Goal: Task Accomplishment & Management: Manage account settings

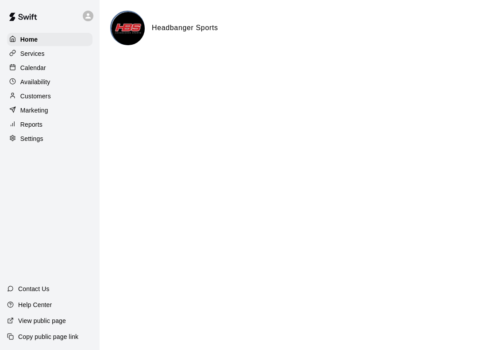
click at [42, 78] on p "Availability" at bounding box center [35, 82] width 30 height 9
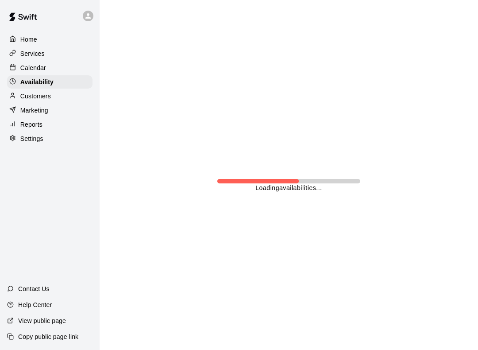
click at [39, 65] on div "Calendar" at bounding box center [49, 67] width 85 height 13
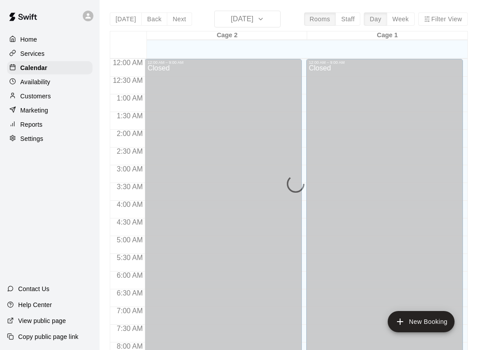
scroll to position [483, 0]
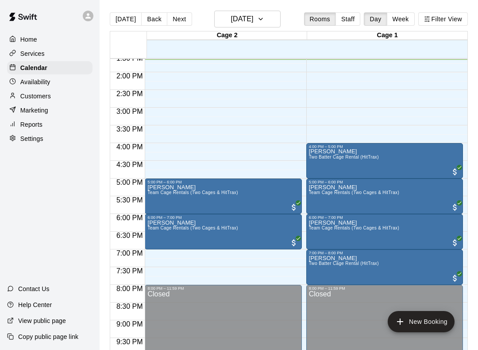
click at [358, 95] on div "12:00 AM – 9:00 AM Closed 11:00 AM – 12:30 PM Ronald Suh Three Batter Cage Rent…" at bounding box center [385, 1] width 157 height 850
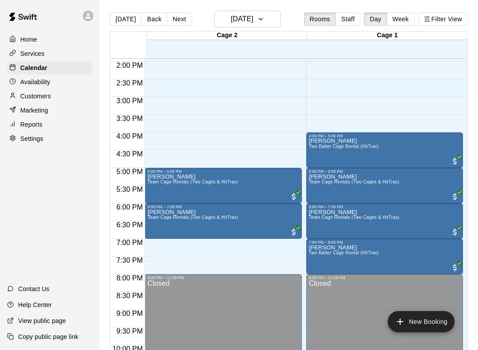
scroll to position [494, 0]
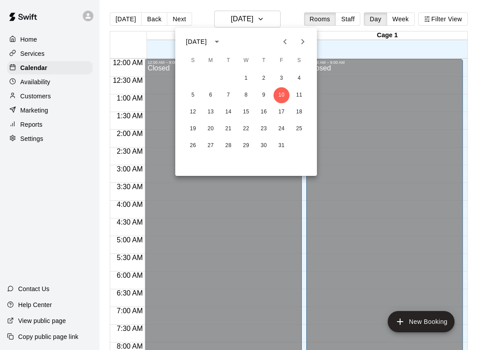
scroll to position [456, 0]
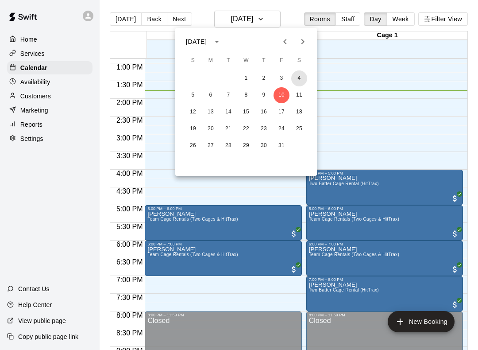
click at [301, 84] on button "4" at bounding box center [299, 78] width 16 height 16
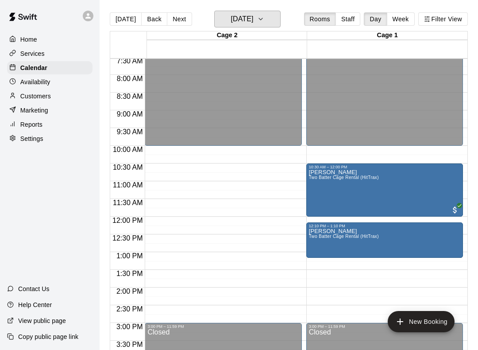
scroll to position [268, 0]
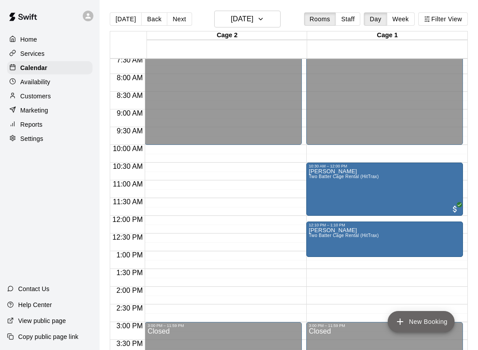
click at [421, 330] on button "New Booking" at bounding box center [421, 321] width 67 height 21
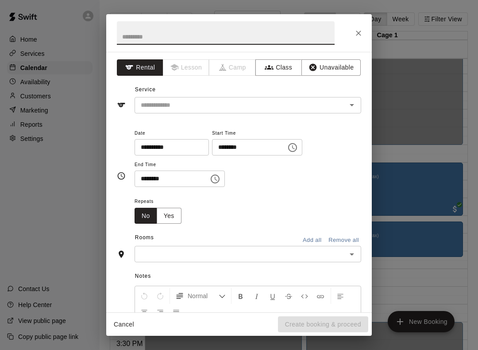
click at [186, 35] on input "text" at bounding box center [226, 32] width 218 height 23
type input "*****"
click at [341, 138] on div "**********" at bounding box center [248, 158] width 227 height 60
click at [282, 102] on input "text" at bounding box center [234, 105] width 195 height 11
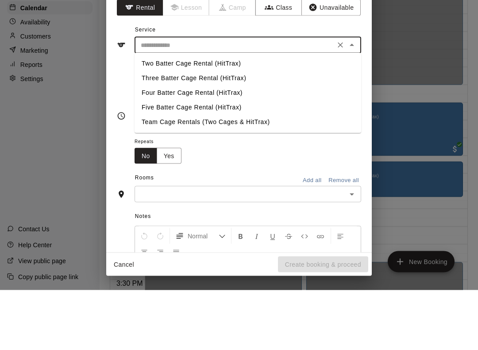
click at [205, 175] on li "Team Cage Rentals (Two Cages & HitTrax)" at bounding box center [248, 182] width 227 height 15
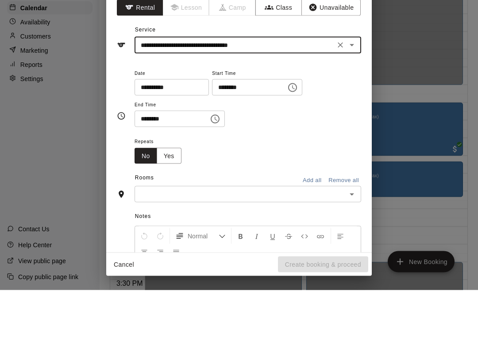
type input "**********"
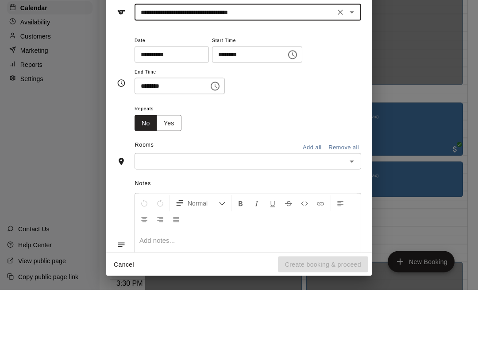
scroll to position [32, 0]
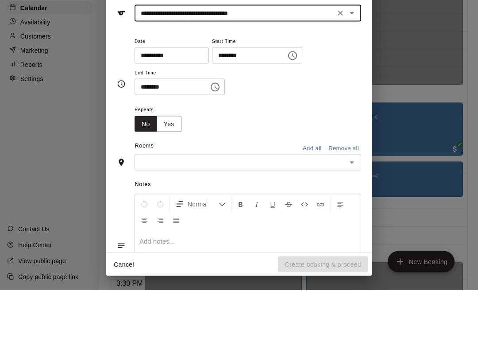
click at [256, 107] on input "********" at bounding box center [246, 115] width 68 height 16
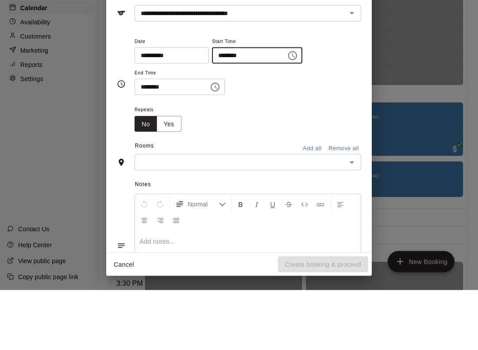
click at [287, 110] on icon "Choose time, selected time is 1:00 PM" at bounding box center [292, 115] width 11 height 11
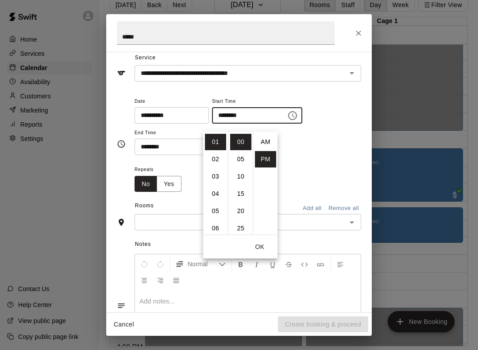
scroll to position [0, 0]
click at [265, 134] on li "AM" at bounding box center [265, 142] width 21 height 16
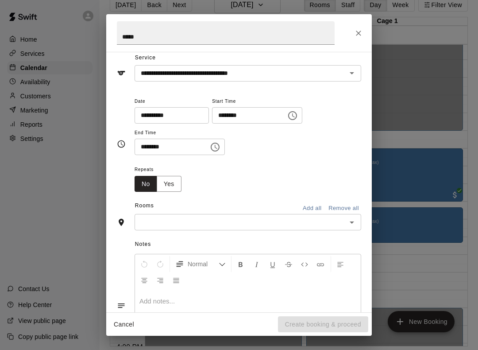
click at [287, 114] on icon "Choose time, selected time is 1:00 AM" at bounding box center [292, 115] width 11 height 11
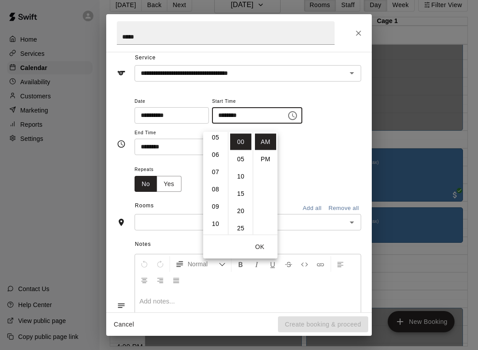
click at [216, 199] on li "09" at bounding box center [215, 206] width 21 height 16
click at [217, 151] on li "10" at bounding box center [215, 159] width 21 height 16
click at [217, 141] on li "08" at bounding box center [215, 149] width 21 height 16
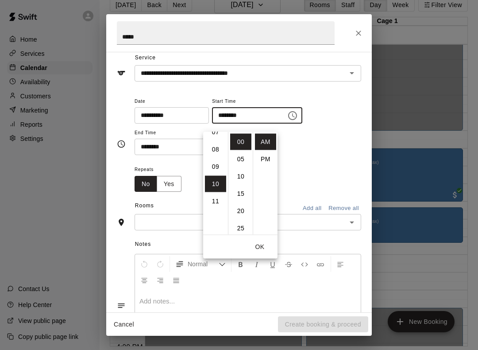
type input "********"
click at [261, 240] on button "OK" at bounding box center [260, 247] width 28 height 16
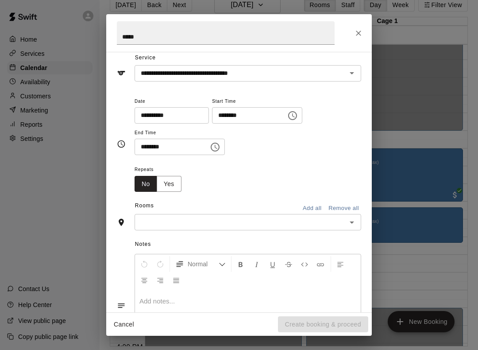
click at [212, 144] on icon "Choose time, selected time is 1:30 PM" at bounding box center [215, 147] width 11 height 11
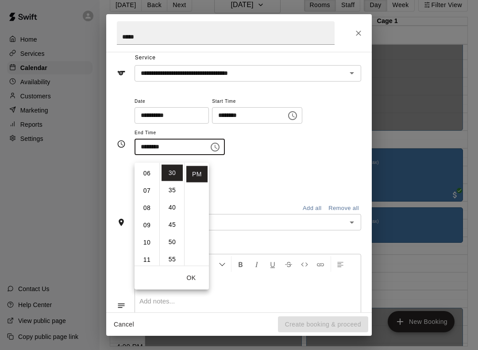
scroll to position [105, 0]
click at [150, 233] on li "10" at bounding box center [146, 241] width 21 height 16
click at [166, 165] on li "00" at bounding box center [172, 173] width 21 height 16
click at [194, 275] on button "OK" at bounding box center [191, 278] width 28 height 16
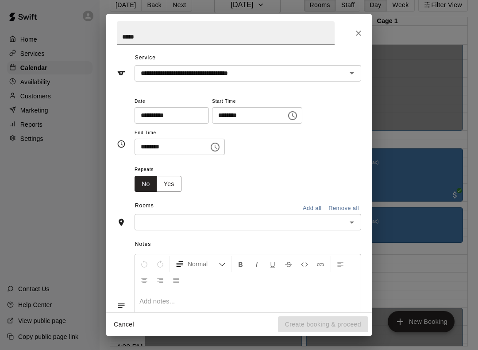
click at [244, 217] on input "text" at bounding box center [240, 222] width 207 height 11
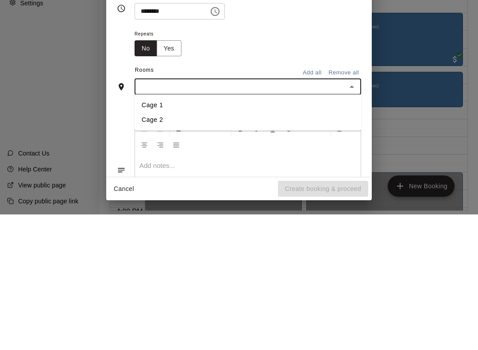
click at [308, 202] on button "Add all" at bounding box center [312, 209] width 28 height 14
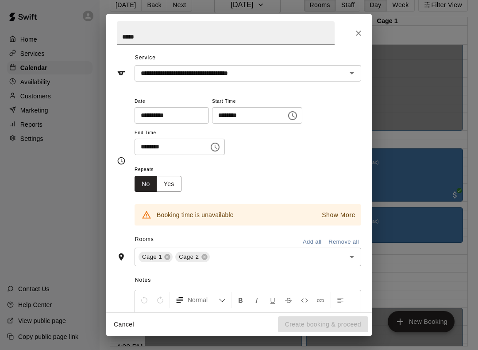
click at [211, 143] on icon "Choose time, selected time is 10:00 PM" at bounding box center [215, 147] width 9 height 9
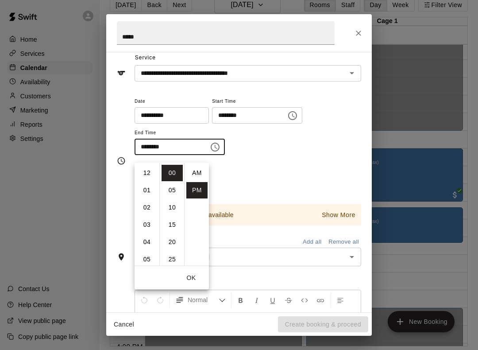
scroll to position [16, 0]
click at [150, 167] on li "09" at bounding box center [146, 175] width 21 height 16
click at [196, 165] on li "AM" at bounding box center [196, 173] width 21 height 16
type input "********"
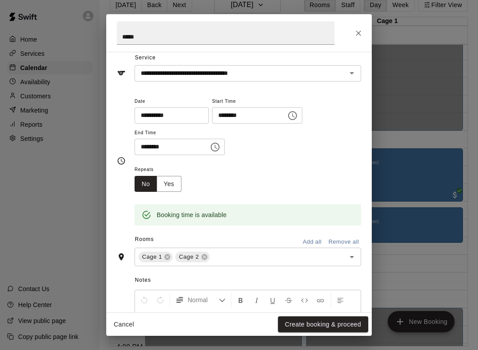
click at [244, 39] on input "*****" at bounding box center [226, 32] width 218 height 23
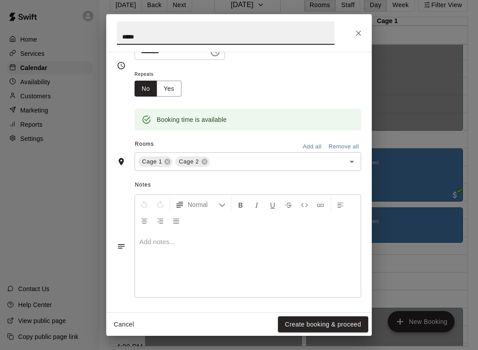
scroll to position [127, 0]
click at [340, 326] on button "Create booking & proceed" at bounding box center [323, 324] width 90 height 16
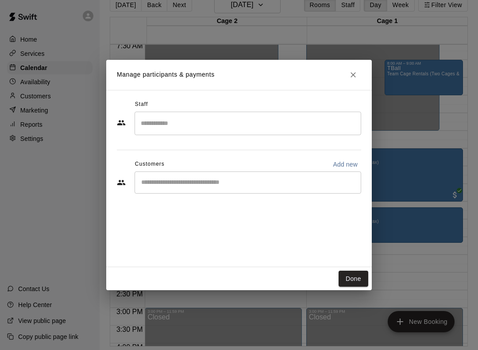
click at [359, 276] on button "Done" at bounding box center [354, 279] width 30 height 16
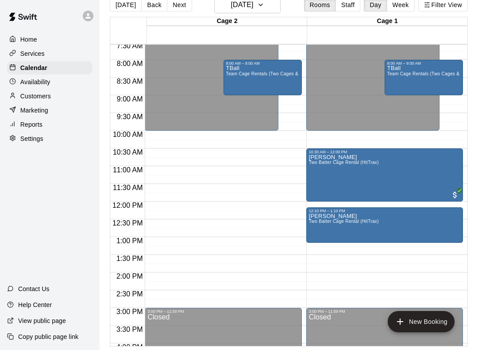
click at [432, 326] on button "New Booking" at bounding box center [421, 321] width 67 height 21
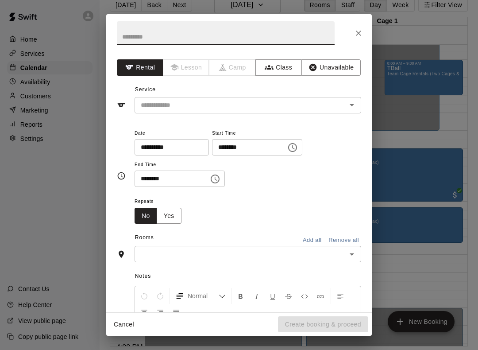
click at [197, 34] on input "text" at bounding box center [226, 32] width 218 height 23
type input "**********"
click at [299, 103] on input "text" at bounding box center [234, 105] width 195 height 11
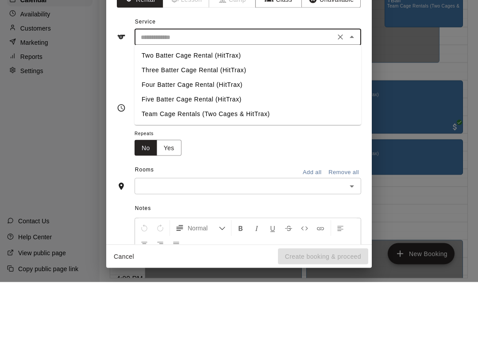
click at [211, 175] on li "Team Cage Rentals (Two Cages & HitTrax)" at bounding box center [248, 182] width 227 height 15
type input "**********"
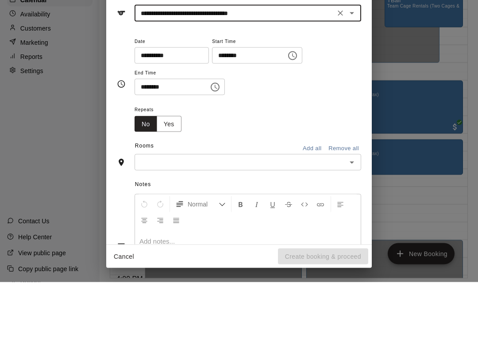
scroll to position [2, 0]
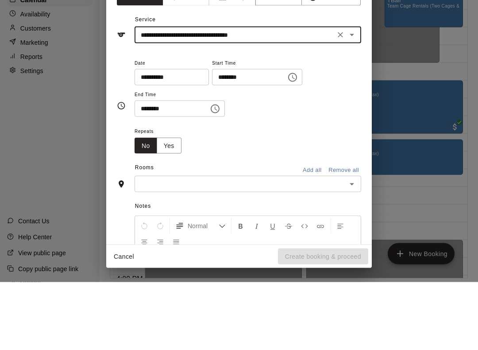
click at [287, 140] on icon "Choose time, selected time is 1:00 PM" at bounding box center [292, 145] width 11 height 11
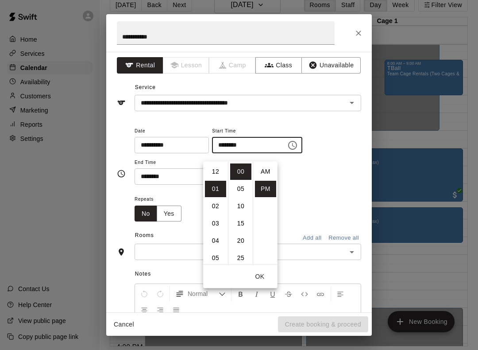
scroll to position [16, 0]
click at [218, 230] on li "09" at bounding box center [215, 238] width 21 height 16
click at [268, 163] on li "AM" at bounding box center [265, 171] width 21 height 16
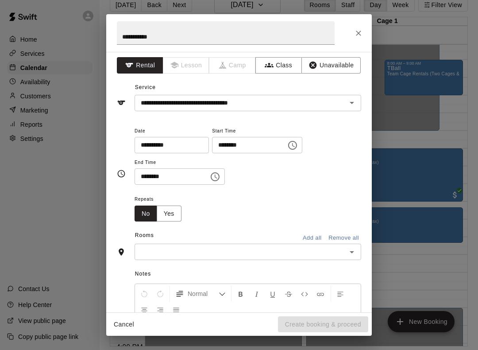
type input "********"
click at [206, 175] on button "Choose time, selected time is 1:30 PM" at bounding box center [215, 177] width 18 height 18
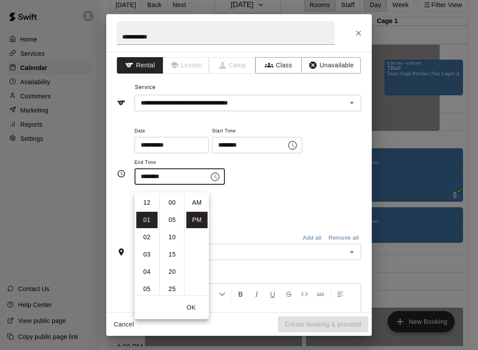
scroll to position [16, 0]
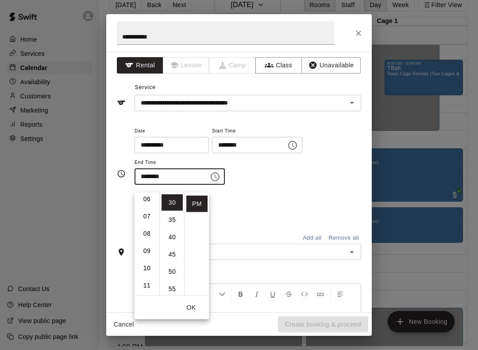
click at [150, 260] on li "10" at bounding box center [146, 268] width 21 height 16
click at [172, 194] on li "00" at bounding box center [172, 202] width 21 height 16
click at [197, 194] on li "AM" at bounding box center [196, 201] width 21 height 16
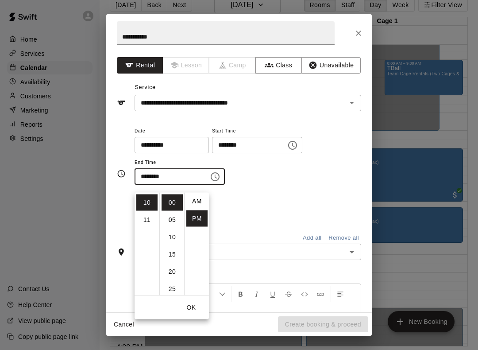
type input "********"
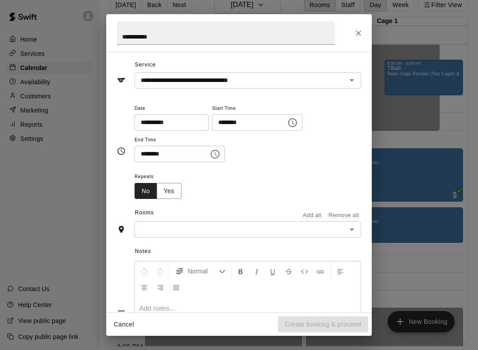
scroll to position [27, 0]
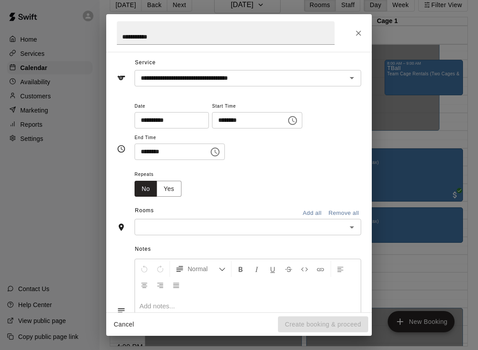
click at [341, 230] on input "text" at bounding box center [240, 226] width 207 height 11
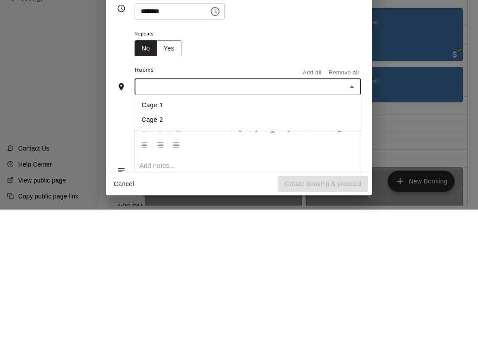
click at [307, 206] on button "Add all" at bounding box center [312, 213] width 28 height 14
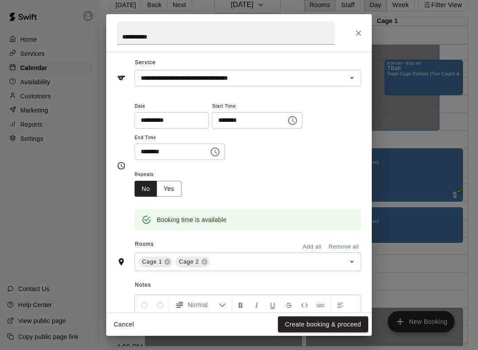
click at [331, 323] on button "Create booking & proceed" at bounding box center [323, 324] width 90 height 16
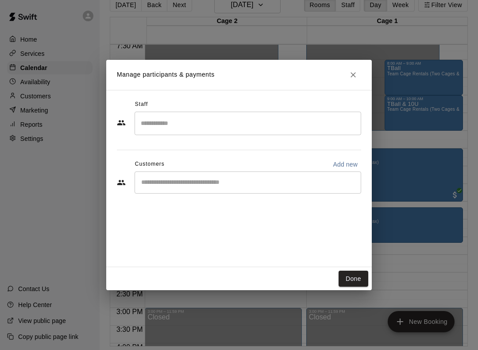
click at [364, 281] on button "Done" at bounding box center [354, 279] width 30 height 16
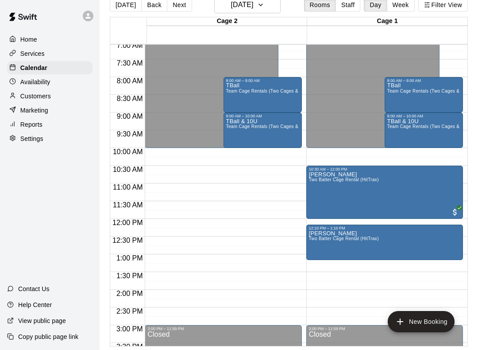
scroll to position [252, 0]
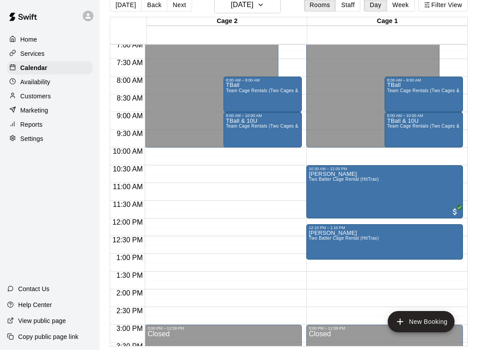
click at [248, 122] on div "TBall & 10U Team Cage Rentals (Two Cages & HitTrax)" at bounding box center [262, 293] width 73 height 350
click at [238, 120] on icon "edit" at bounding box center [236, 119] width 11 height 11
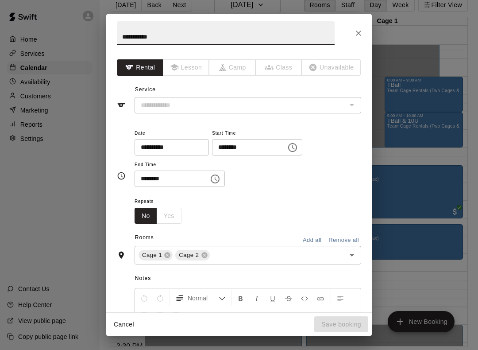
type input "**********"
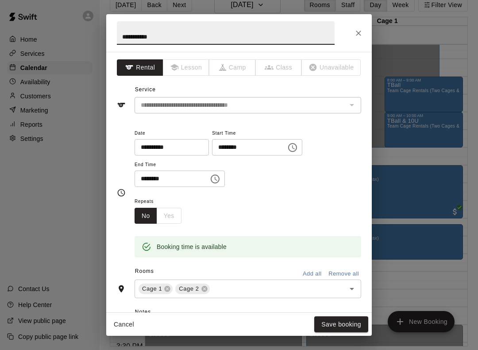
click at [198, 33] on input "**********" at bounding box center [226, 32] width 218 height 23
click at [213, 30] on input "**********" at bounding box center [226, 32] width 218 height 23
click at [237, 35] on input "**********" at bounding box center [226, 32] width 218 height 23
type input "**********"
click at [345, 328] on button "Save booking" at bounding box center [341, 324] width 54 height 16
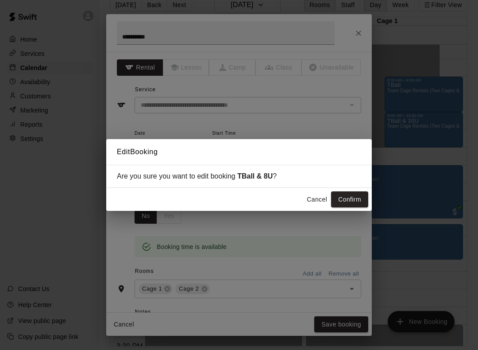
click at [357, 201] on button "Confirm" at bounding box center [349, 199] width 37 height 16
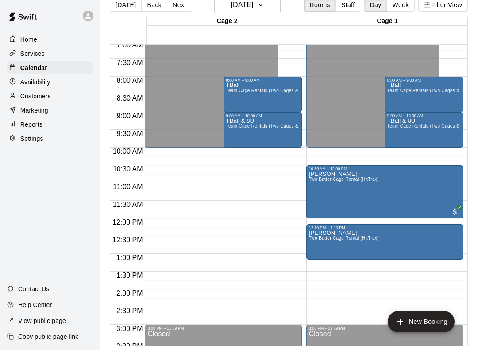
click at [271, 122] on div "TBall & 8U Team Cage Rentals (Two Cages & HitTrax)" at bounding box center [262, 293] width 73 height 350
click at [241, 112] on button "edit" at bounding box center [237, 119] width 18 height 18
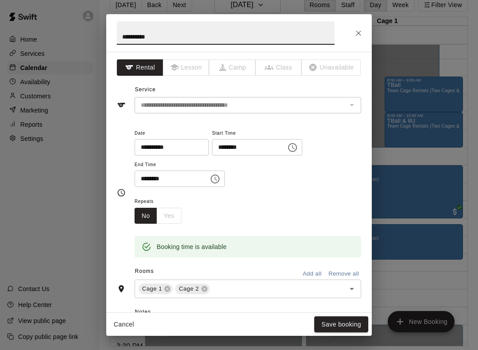
click at [204, 33] on input "**********" at bounding box center [226, 32] width 218 height 23
click at [255, 36] on input "**********" at bounding box center [226, 32] width 218 height 23
click at [206, 287] on icon at bounding box center [205, 289] width 6 height 6
type input "*****"
click at [347, 327] on button "Save booking" at bounding box center [341, 324] width 54 height 16
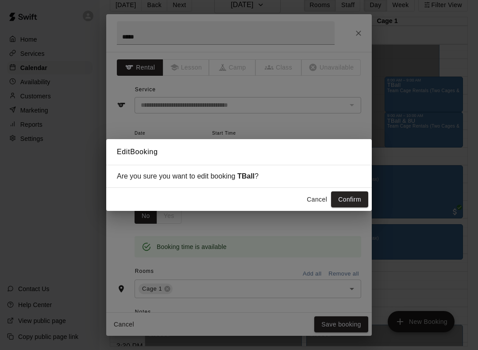
click at [354, 197] on button "Confirm" at bounding box center [349, 199] width 37 height 16
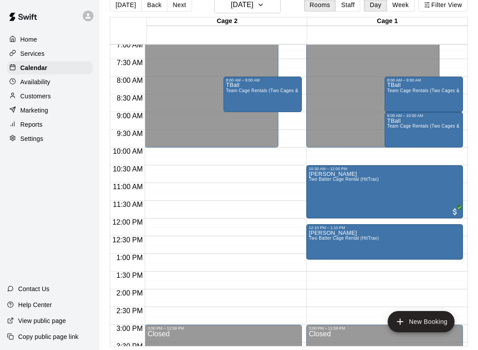
click at [438, 321] on button "New Booking" at bounding box center [421, 321] width 67 height 21
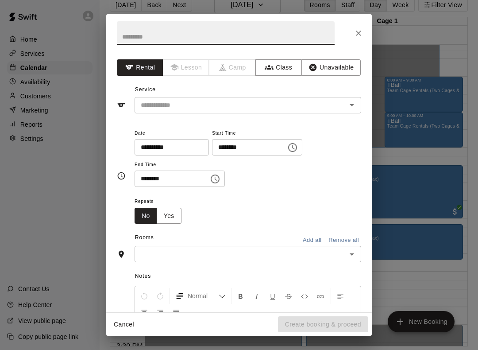
click at [289, 36] on input "text" at bounding box center [226, 32] width 218 height 23
type input "*******"
click at [247, 105] on input "text" at bounding box center [234, 105] width 195 height 11
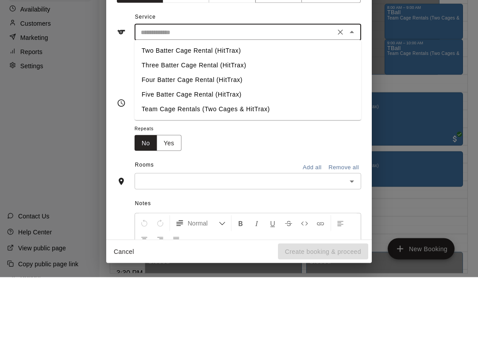
click at [208, 175] on li "Team Cage Rentals (Two Cages & HitTrax)" at bounding box center [248, 182] width 227 height 15
type input "**********"
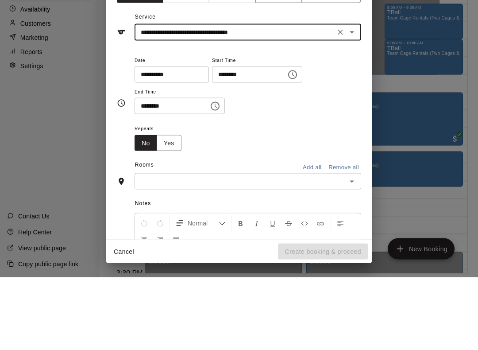
click at [256, 139] on input "********" at bounding box center [246, 147] width 68 height 16
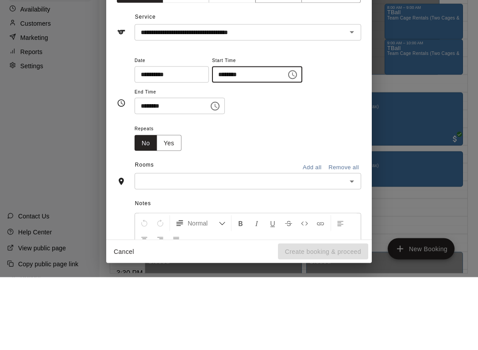
click at [287, 142] on icon "Choose time, selected time is 1:00 PM" at bounding box center [292, 147] width 11 height 11
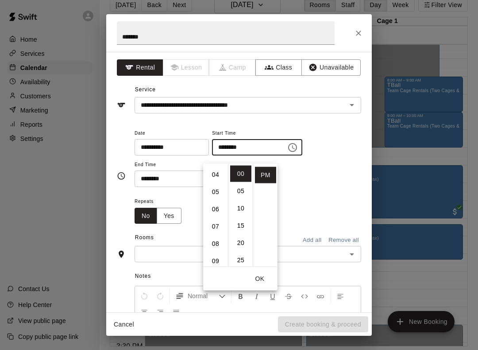
scroll to position [70, 0]
click at [219, 253] on li "09" at bounding box center [215, 260] width 21 height 16
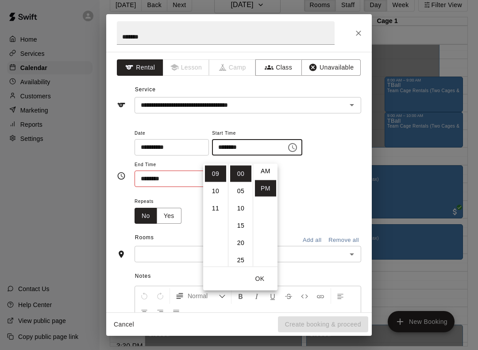
scroll to position [2, 0]
click at [264, 165] on li "AM" at bounding box center [265, 171] width 21 height 16
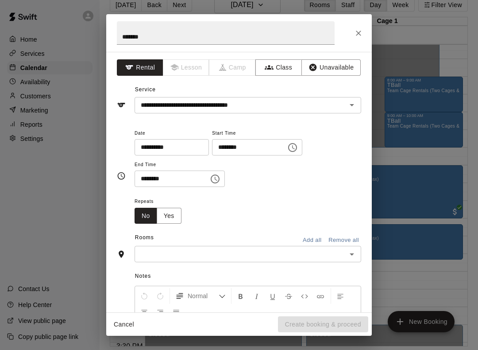
type input "********"
click at [206, 173] on button "Choose time, selected time is 1:30 PM" at bounding box center [215, 179] width 18 height 18
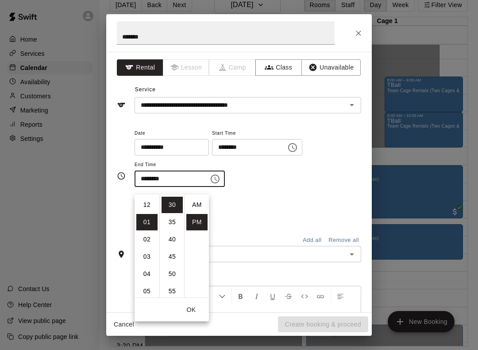
click at [201, 202] on li "AM" at bounding box center [196, 205] width 21 height 16
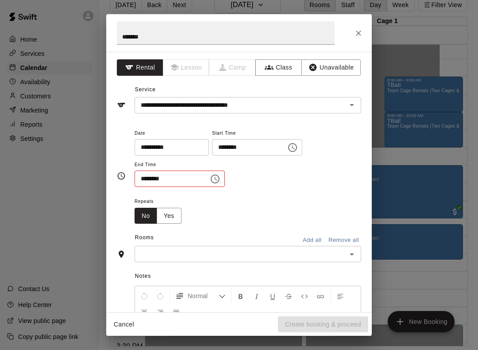
click at [210, 175] on icon "Choose time, selected time is 1:30 AM" at bounding box center [215, 179] width 11 height 11
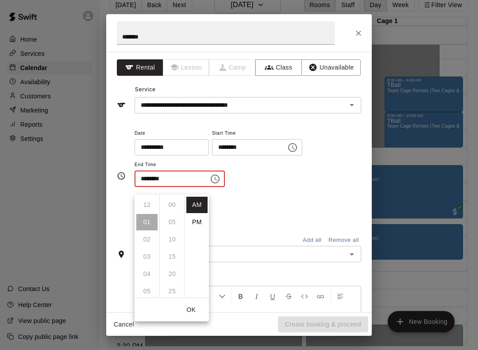
scroll to position [104, 0]
click at [148, 231] on li "10" at bounding box center [146, 236] width 21 height 16
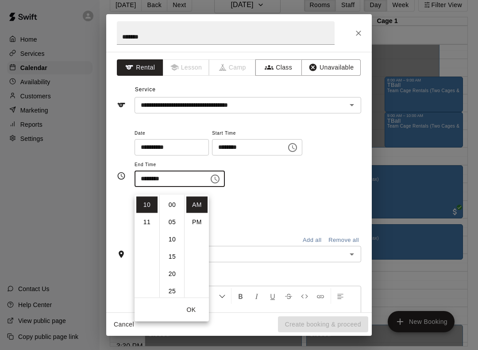
scroll to position [0, 0]
click at [175, 197] on li "00" at bounding box center [172, 205] width 21 height 16
type input "********"
click at [193, 302] on button "OK" at bounding box center [191, 310] width 28 height 16
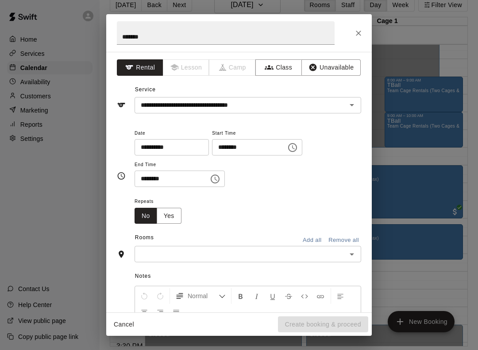
click at [354, 257] on icon "Open" at bounding box center [352, 254] width 11 height 11
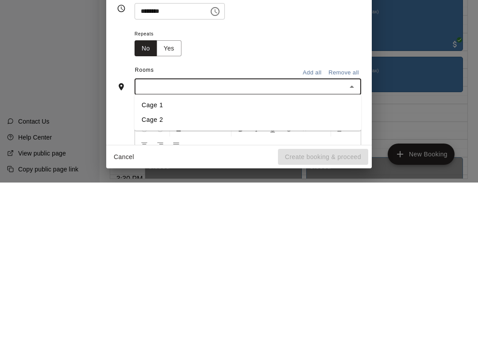
click at [168, 280] on li "Cage 2" at bounding box center [248, 287] width 227 height 15
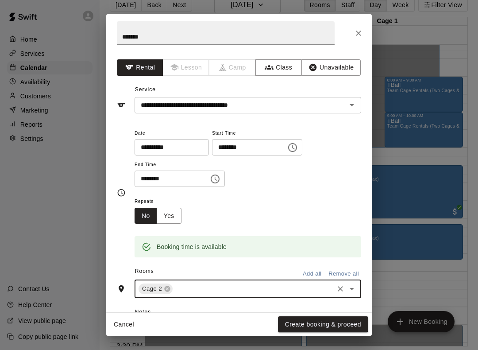
click at [349, 323] on button "Create booking & proceed" at bounding box center [323, 324] width 90 height 16
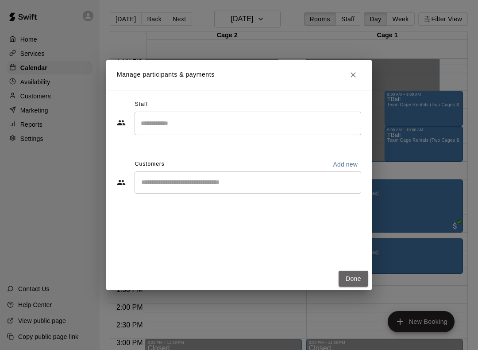
click at [345, 285] on button "Done" at bounding box center [354, 279] width 30 height 16
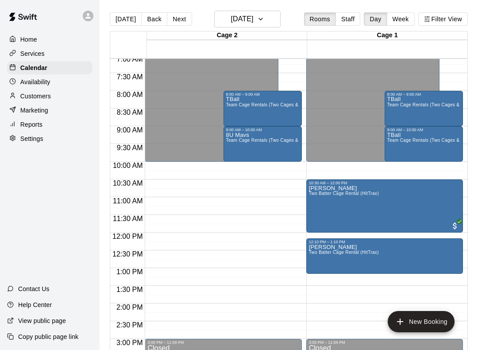
click at [404, 143] on span "Team Cage Rentals (Two Cages & HitTrax)" at bounding box center [433, 140] width 90 height 5
click at [393, 147] on icon "edit" at bounding box center [397, 147] width 11 height 11
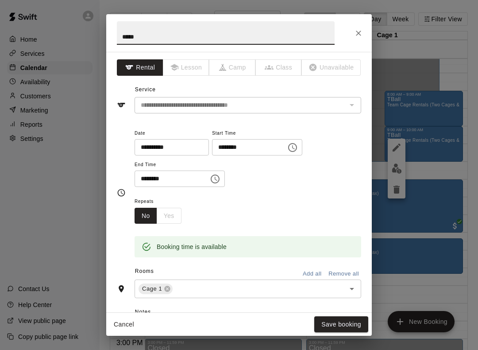
click at [187, 30] on input "*****" at bounding box center [226, 32] width 218 height 23
click at [265, 39] on input "*****" at bounding box center [226, 32] width 218 height 23
type input "*"
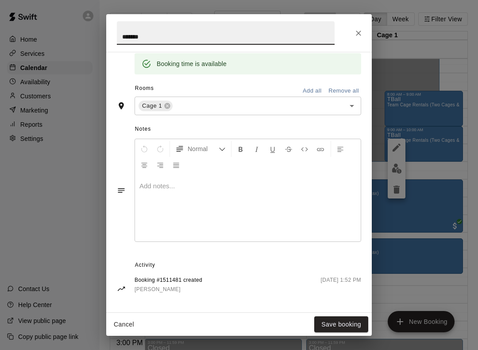
scroll to position [183, 0]
type input "*******"
click at [350, 323] on button "Save booking" at bounding box center [341, 324] width 54 height 16
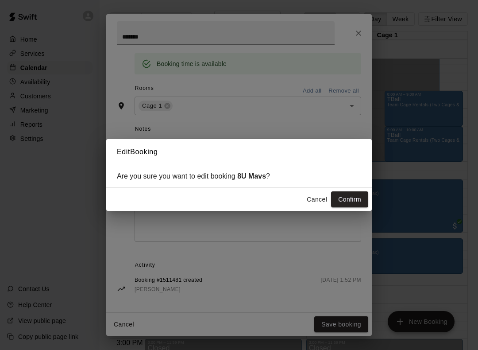
click at [346, 206] on button "Confirm" at bounding box center [349, 199] width 37 height 16
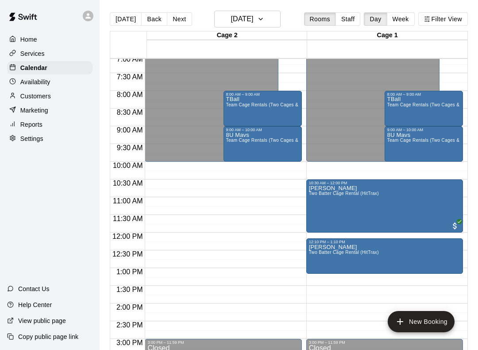
click at [436, 321] on button "New Booking" at bounding box center [421, 321] width 67 height 21
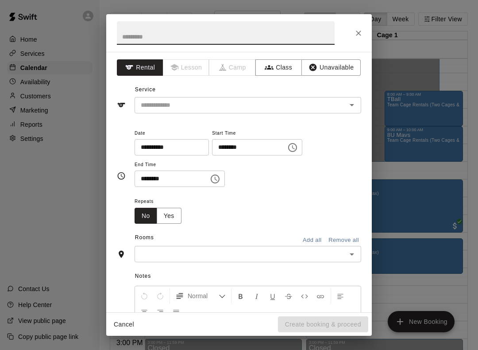
click at [257, 38] on input "text" at bounding box center [226, 32] width 218 height 23
click at [456, 62] on div "**********" at bounding box center [239, 175] width 478 height 350
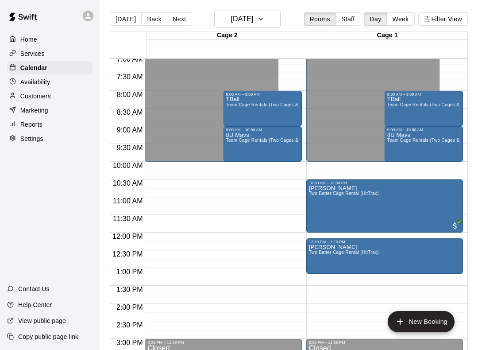
click at [431, 316] on button "New Booking" at bounding box center [421, 321] width 67 height 21
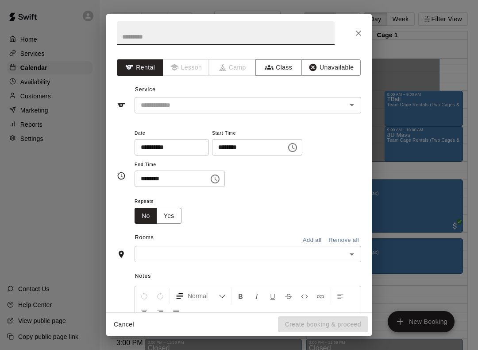
click at [302, 36] on input "text" at bounding box center [226, 32] width 218 height 23
type input "****"
click at [278, 105] on input "text" at bounding box center [234, 105] width 195 height 11
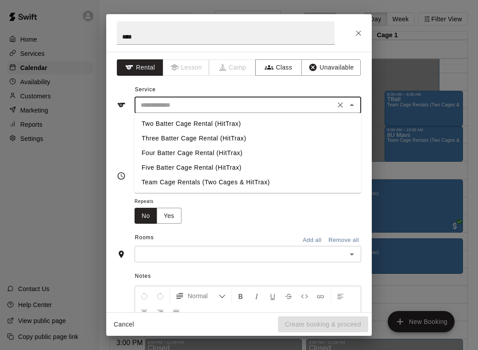
click at [457, 149] on div "**********" at bounding box center [239, 175] width 478 height 350
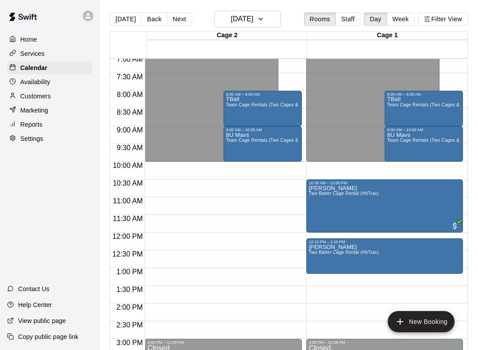
click at [438, 323] on button "New Booking" at bounding box center [421, 321] width 67 height 21
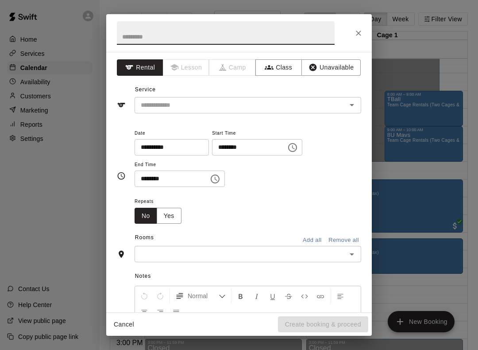
click at [459, 240] on div "**********" at bounding box center [239, 175] width 478 height 350
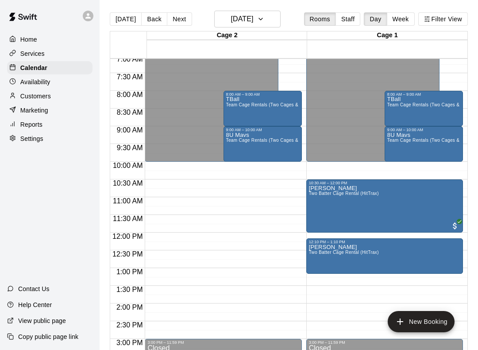
click at [420, 327] on button "New Booking" at bounding box center [421, 321] width 67 height 21
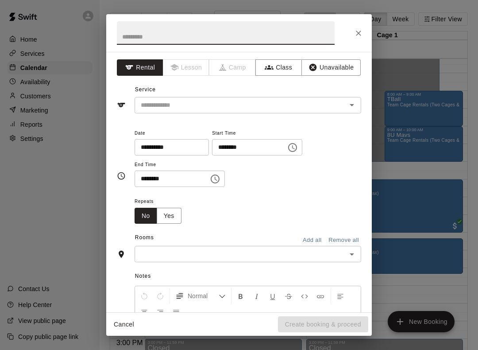
click at [252, 34] on input "text" at bounding box center [226, 32] width 218 height 23
type input "****"
click at [245, 103] on input "text" at bounding box center [234, 105] width 195 height 11
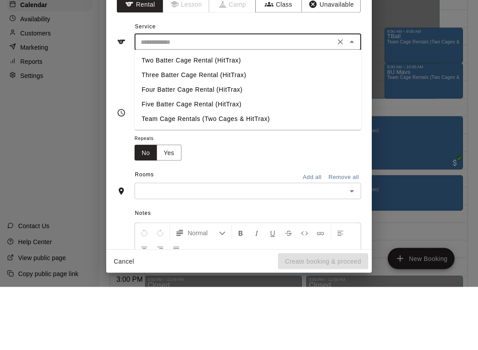
click at [189, 175] on li "Team Cage Rentals (Two Cages & HitTrax)" at bounding box center [248, 182] width 227 height 15
type input "**********"
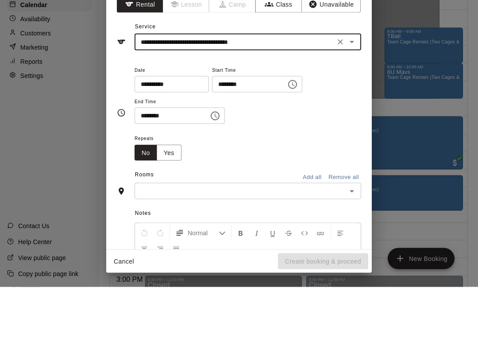
click at [287, 142] on icon "Choose time, selected time is 1:00 PM" at bounding box center [292, 147] width 11 height 11
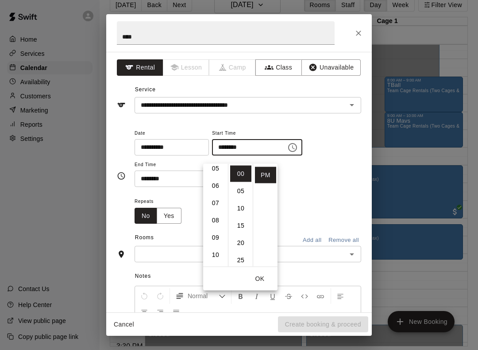
scroll to position [93, 0]
click at [218, 237] on li "10" at bounding box center [215, 245] width 21 height 16
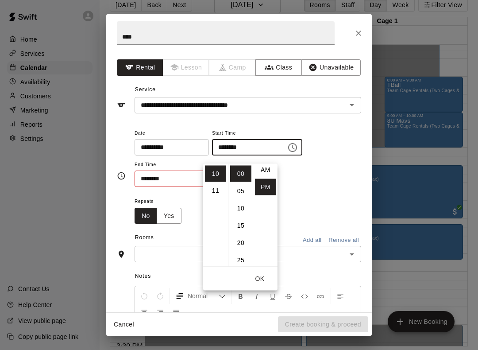
click at [264, 163] on li "AM" at bounding box center [265, 170] width 21 height 16
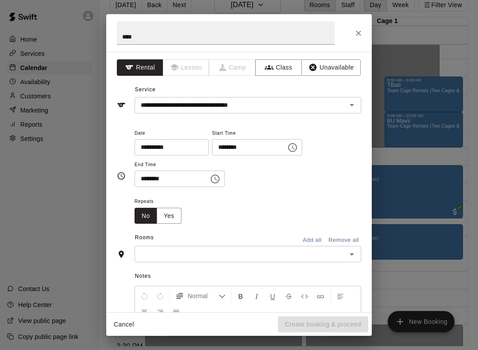
type input "********"
click at [211, 176] on icon "Choose time, selected time is 1:30 PM" at bounding box center [215, 179] width 9 height 9
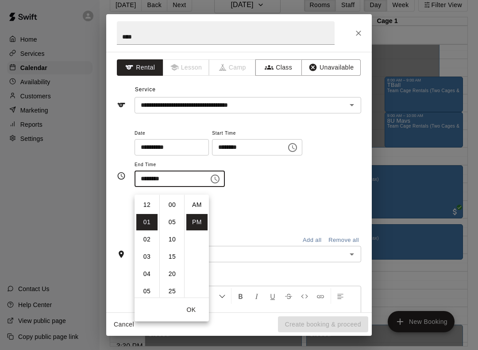
scroll to position [16, 0]
click at [148, 231] on li "03" at bounding box center [146, 239] width 21 height 16
click at [173, 197] on li "00" at bounding box center [172, 205] width 21 height 16
type input "********"
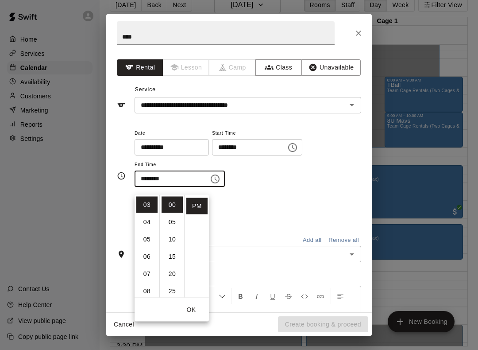
click at [195, 302] on button "OK" at bounding box center [191, 310] width 28 height 16
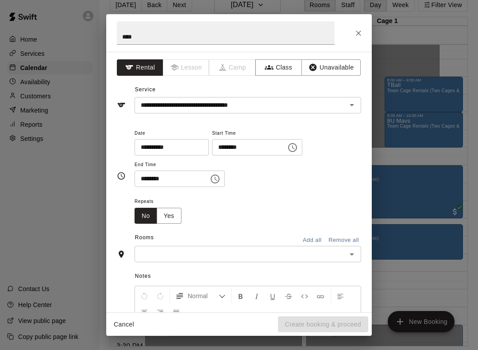
click at [324, 256] on input "text" at bounding box center [240, 253] width 207 height 11
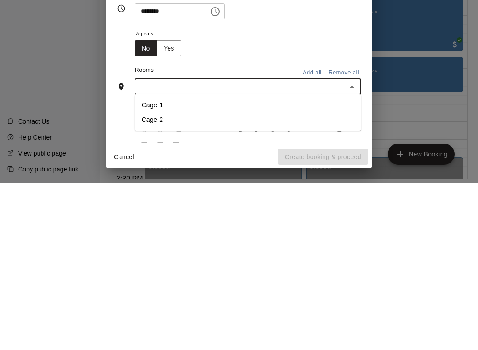
click at [163, 280] on li "Cage 2" at bounding box center [248, 287] width 227 height 15
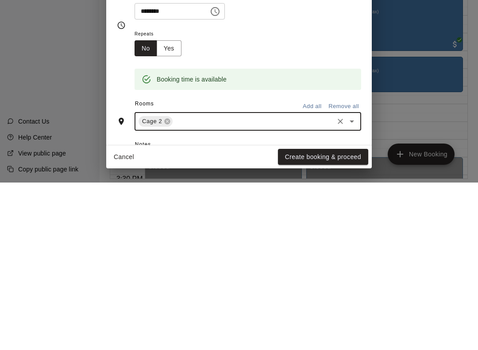
click at [340, 316] on button "Create booking & proceed" at bounding box center [323, 324] width 90 height 16
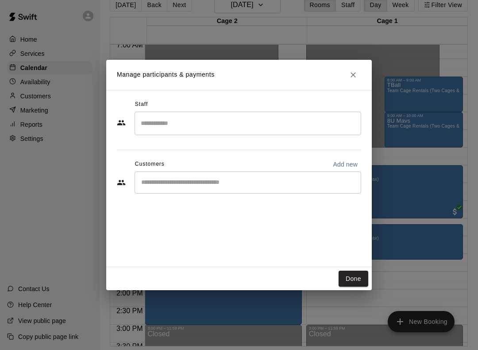
click at [349, 284] on button "Done" at bounding box center [354, 279] width 30 height 16
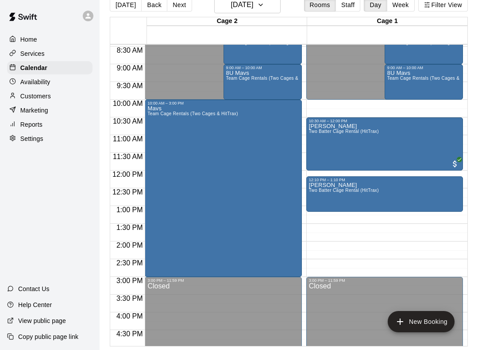
scroll to position [301, 0]
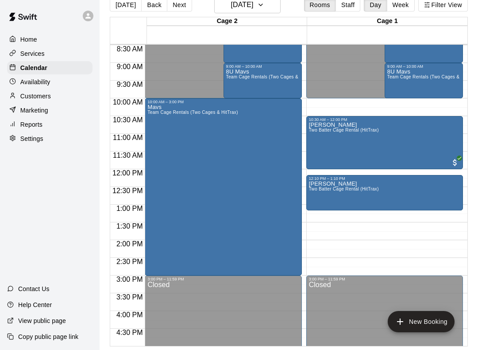
click at [434, 324] on button "New Booking" at bounding box center [421, 321] width 67 height 21
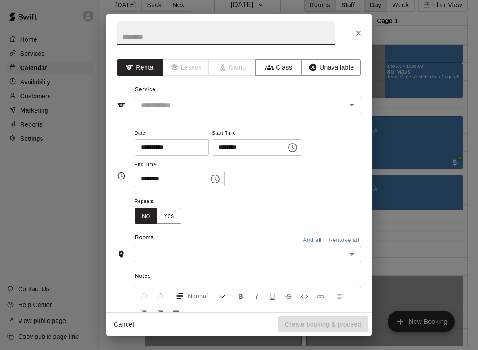
click at [231, 255] on input "text" at bounding box center [240, 253] width 207 height 11
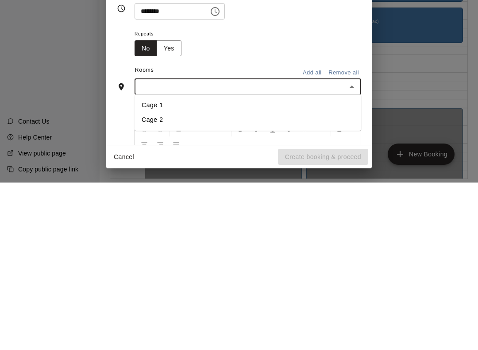
click at [160, 265] on li "Cage 1" at bounding box center [248, 272] width 227 height 15
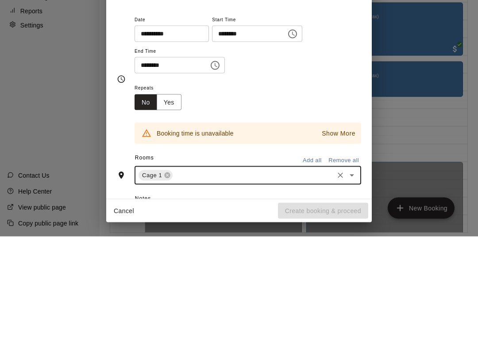
click at [287, 142] on icon "Choose time, selected time is 1:00 PM" at bounding box center [292, 147] width 11 height 11
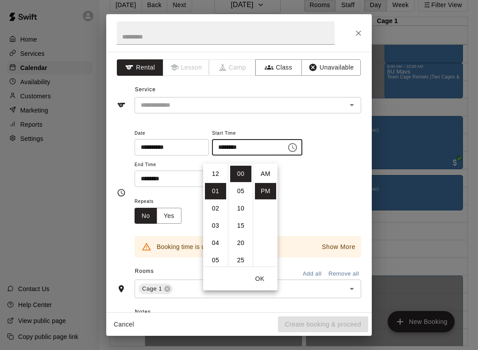
scroll to position [16, 0]
click at [213, 183] on li "02" at bounding box center [215, 191] width 21 height 16
type input "********"
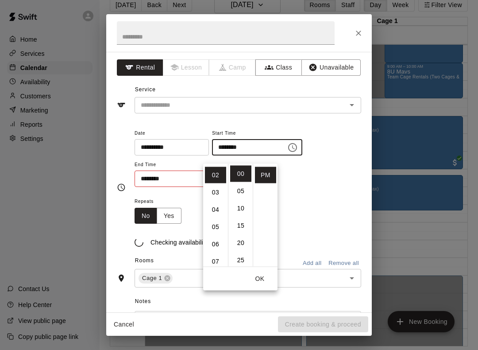
scroll to position [35, 0]
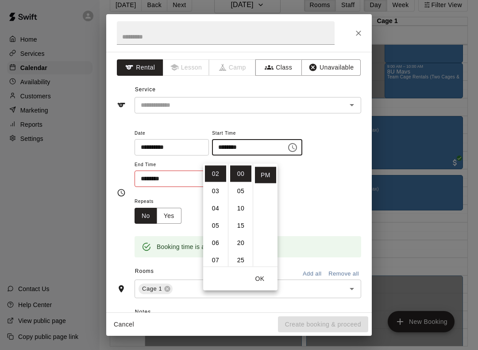
click at [264, 275] on button "OK" at bounding box center [260, 279] width 28 height 16
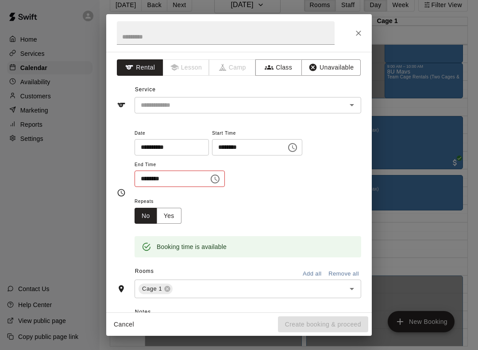
click at [210, 178] on icon "Choose time, selected time is 1:30 PM" at bounding box center [215, 179] width 11 height 11
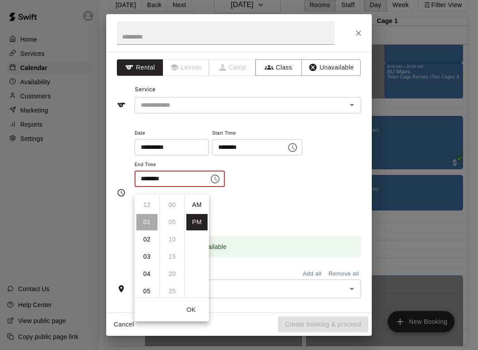
scroll to position [16, 0]
click at [149, 234] on li "03" at bounding box center [146, 239] width 21 height 16
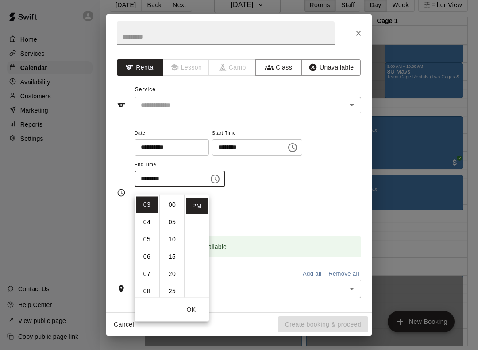
scroll to position [0, 0]
click at [171, 197] on li "00" at bounding box center [172, 205] width 21 height 16
type input "********"
click at [188, 303] on button "OK" at bounding box center [191, 310] width 28 height 16
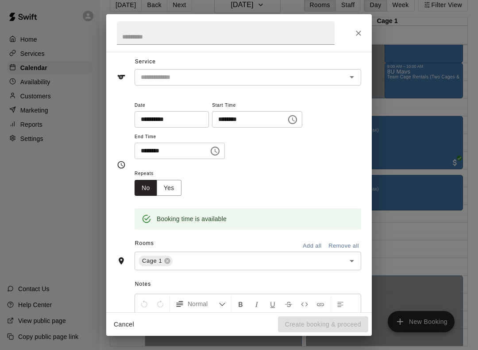
scroll to position [62, 0]
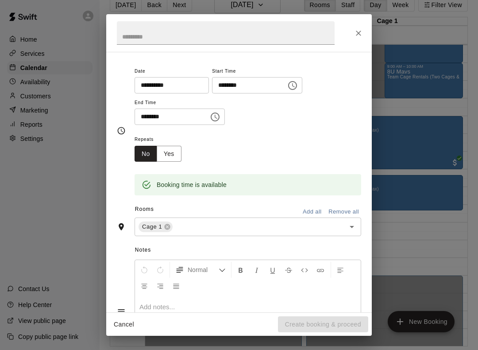
click at [437, 218] on div "**********" at bounding box center [239, 175] width 478 height 350
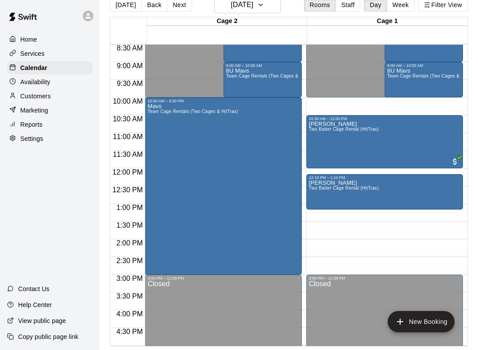
scroll to position [301, 0]
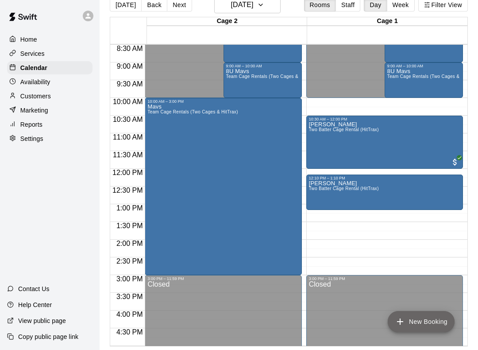
click at [436, 324] on button "New Booking" at bounding box center [421, 321] width 67 height 21
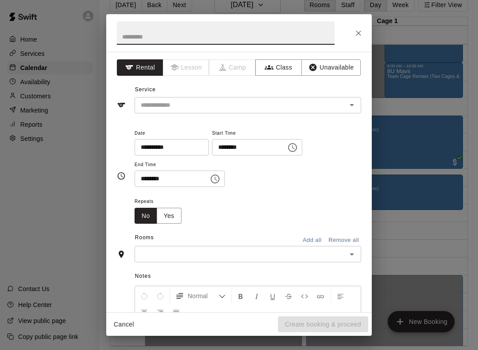
click at [285, 141] on div "******** ​" at bounding box center [257, 147] width 90 height 16
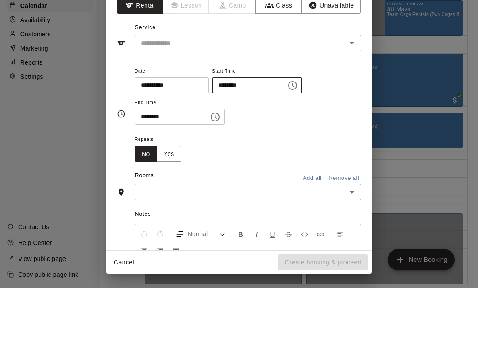
type input "********"
click at [206, 170] on button "Choose time, selected time is 1:30 PM" at bounding box center [215, 179] width 18 height 18
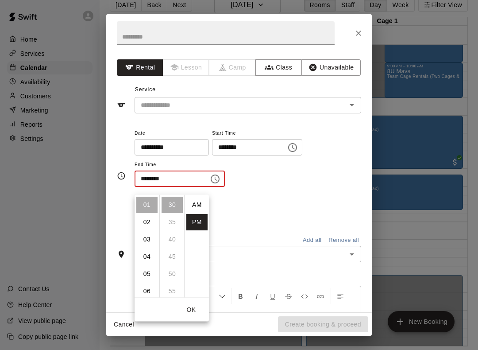
scroll to position [16, 0]
click at [153, 231] on li "03" at bounding box center [146, 239] width 21 height 16
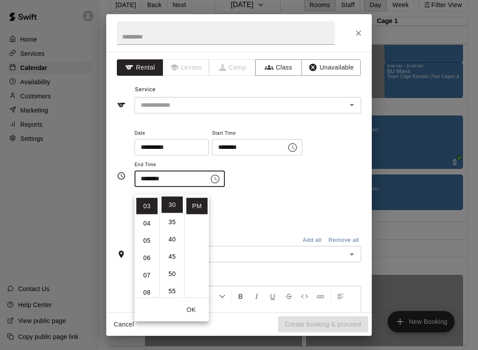
scroll to position [52, 0]
click at [195, 302] on button "OK" at bounding box center [191, 310] width 28 height 16
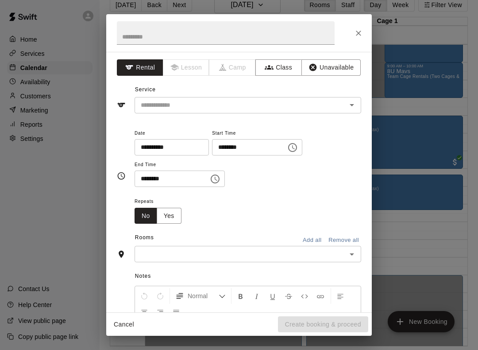
click at [175, 180] on input "********" at bounding box center [169, 179] width 68 height 16
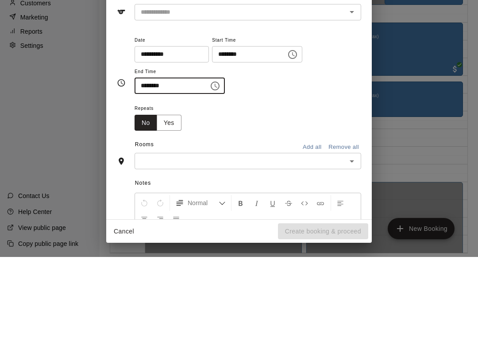
type input "********"
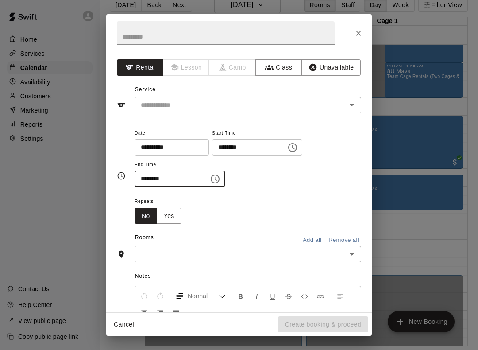
click at [172, 253] on input "text" at bounding box center [240, 253] width 207 height 11
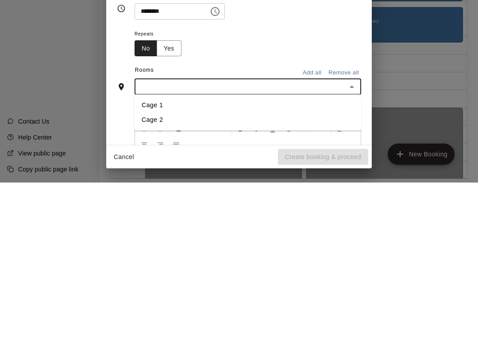
click at [145, 265] on li "Cage 1" at bounding box center [248, 272] width 227 height 15
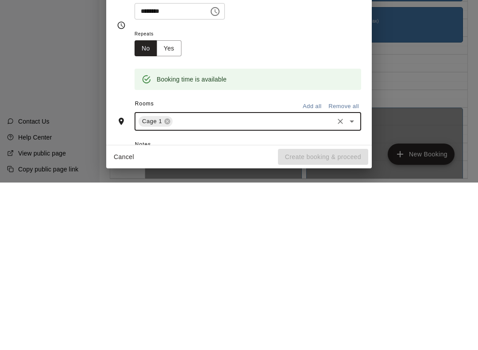
click at [156, 171] on input "********" at bounding box center [169, 179] width 68 height 16
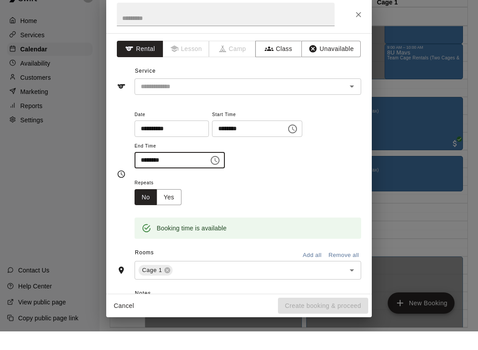
scroll to position [22, 0]
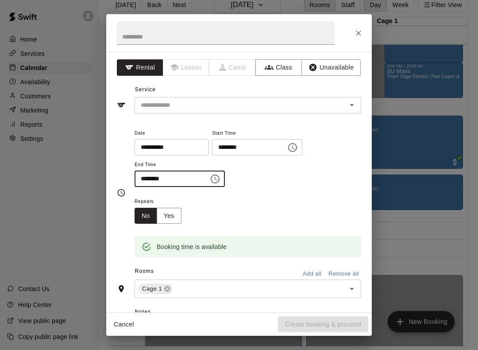
click at [221, 30] on input "text" at bounding box center [226, 32] width 218 height 23
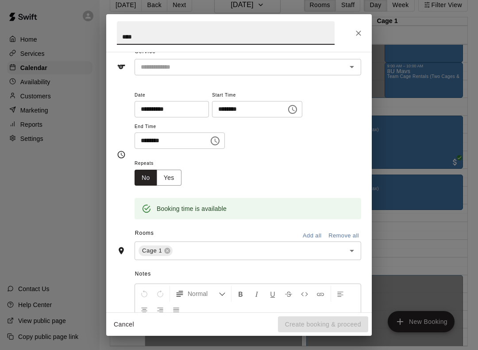
scroll to position [35, 0]
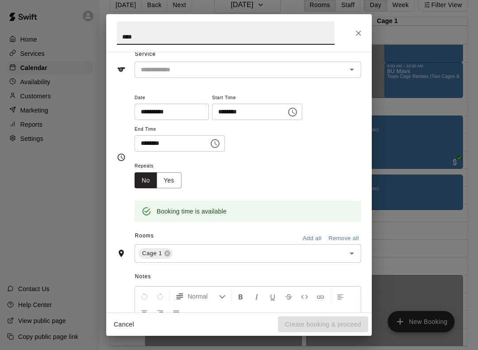
click at [353, 65] on icon "Open" at bounding box center [352, 69] width 11 height 11
type input "****"
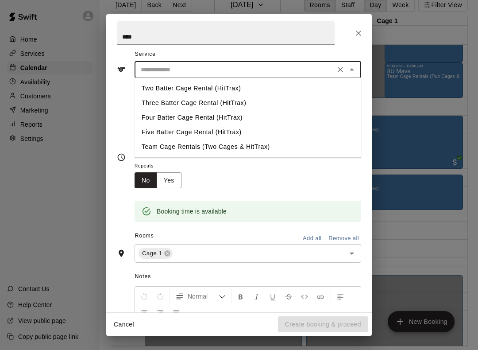
click at [212, 88] on li "Two Batter Cage Rental (HitTrax)" at bounding box center [248, 88] width 227 height 15
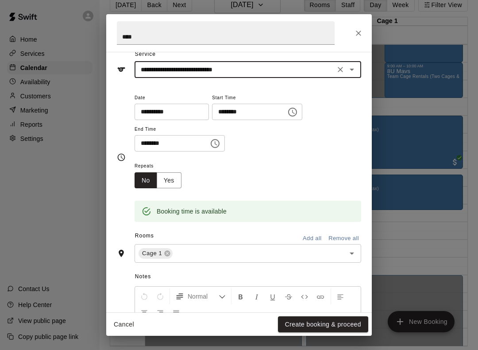
type input "**********"
click at [345, 332] on button "Create booking & proceed" at bounding box center [323, 324] width 90 height 16
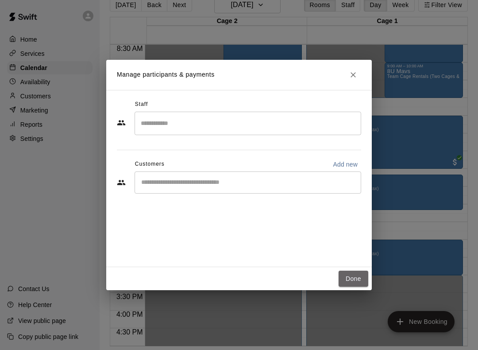
click at [348, 283] on button "Done" at bounding box center [354, 279] width 30 height 16
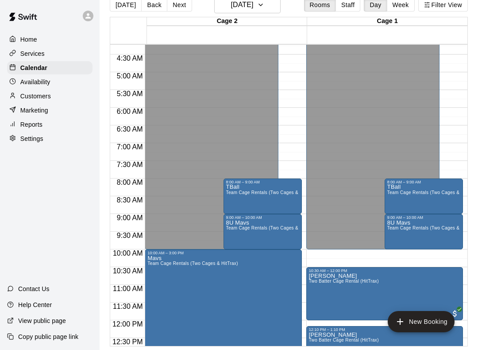
scroll to position [151, 0]
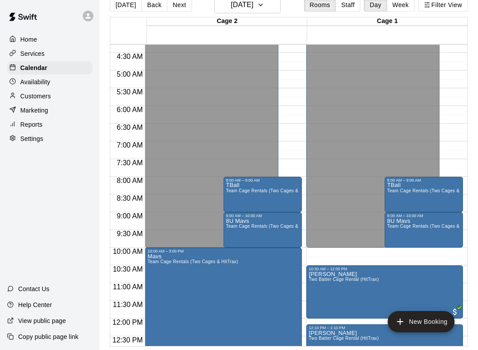
click at [56, 67] on div "Calendar" at bounding box center [49, 67] width 85 height 13
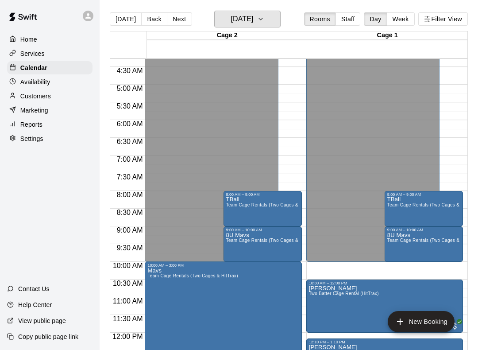
click at [246, 22] on h6 "Saturday Oct 04" at bounding box center [242, 19] width 23 height 12
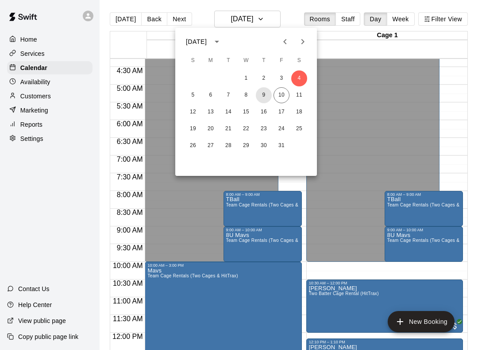
click at [263, 98] on button "9" at bounding box center [264, 95] width 16 height 16
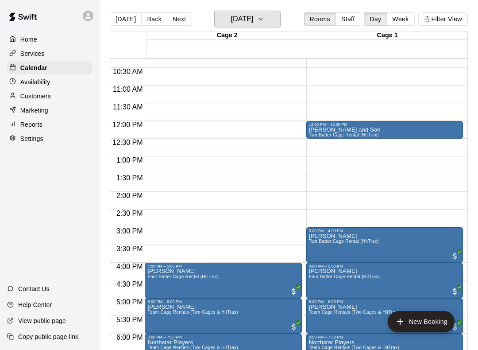
scroll to position [365, 0]
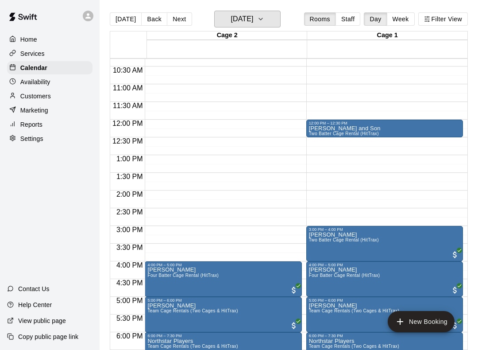
click at [264, 16] on icon "button" at bounding box center [260, 19] width 7 height 11
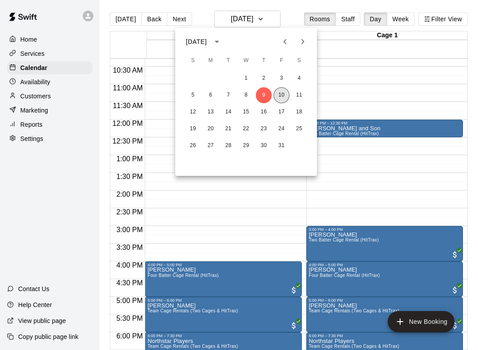
click at [280, 95] on button "10" at bounding box center [282, 95] width 16 height 16
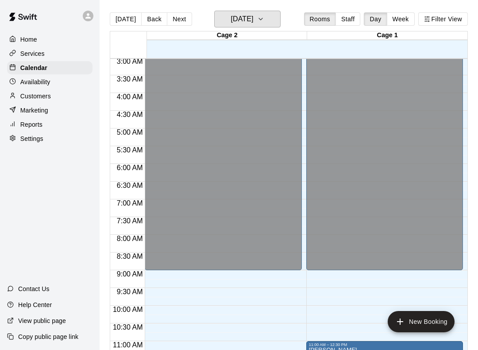
click at [264, 17] on button "[DATE]" at bounding box center [247, 19] width 66 height 17
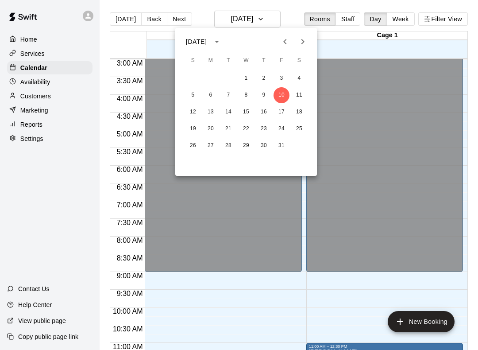
scroll to position [105, 0]
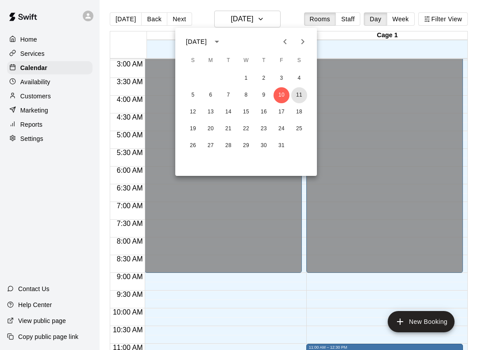
click at [301, 91] on button "11" at bounding box center [299, 95] width 16 height 16
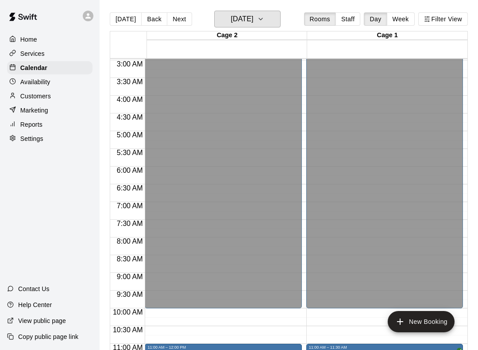
click at [264, 23] on icon "button" at bounding box center [260, 19] width 7 height 11
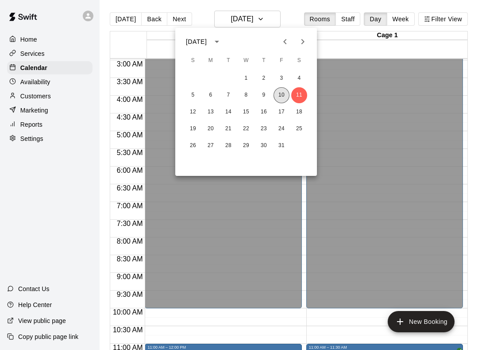
click at [280, 92] on button "10" at bounding box center [282, 95] width 16 height 16
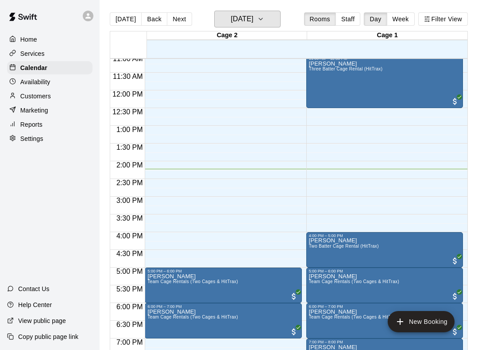
scroll to position [399, 0]
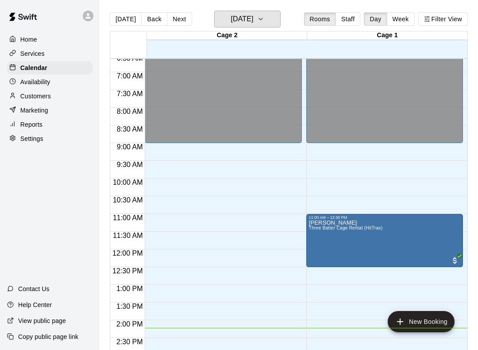
click at [264, 20] on icon "button" at bounding box center [260, 19] width 7 height 11
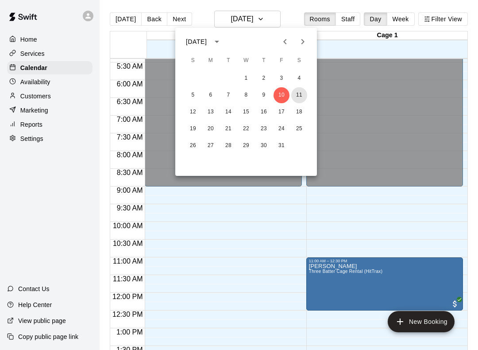
click at [302, 93] on button "11" at bounding box center [299, 95] width 16 height 16
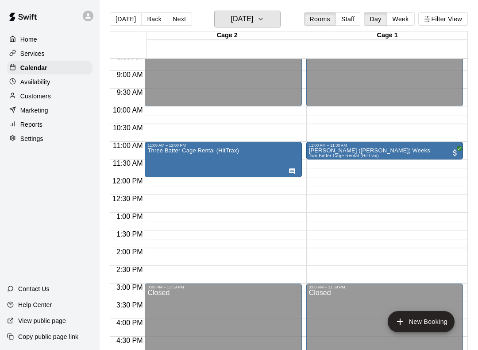
scroll to position [307, 0]
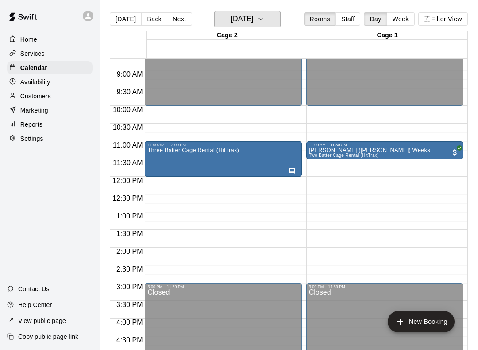
click at [250, 23] on h6 "[DATE]" at bounding box center [242, 19] width 23 height 12
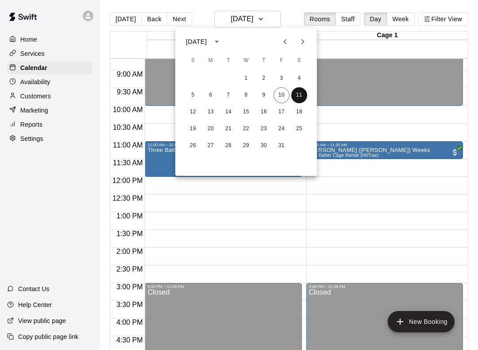
click at [300, 97] on button "11" at bounding box center [299, 95] width 16 height 16
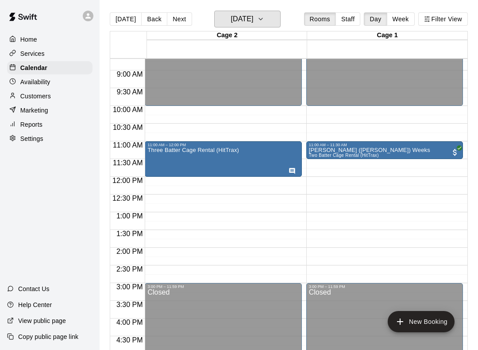
click at [253, 23] on h6 "[DATE]" at bounding box center [242, 19] width 23 height 12
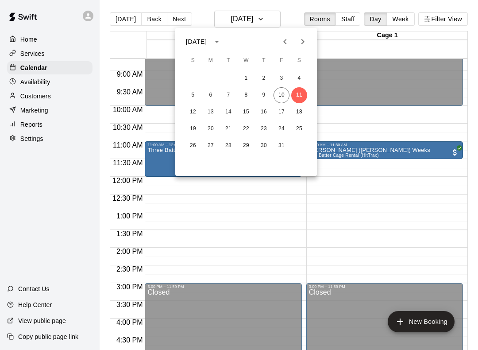
click at [201, 108] on div "12 13 14 15 16 17 18" at bounding box center [246, 112] width 142 height 16
click at [307, 109] on button "18" at bounding box center [299, 112] width 16 height 16
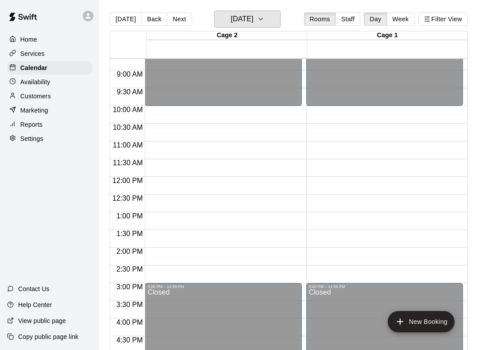
click at [268, 27] on button "Saturday Oct 18" at bounding box center [247, 19] width 66 height 17
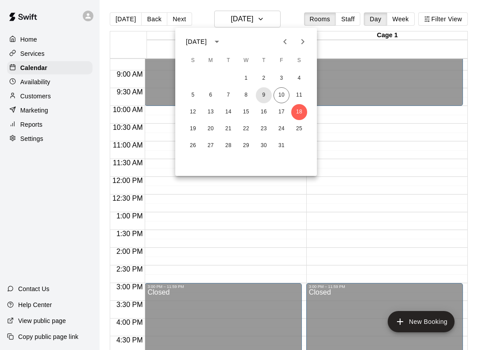
click at [265, 96] on button "9" at bounding box center [264, 95] width 16 height 16
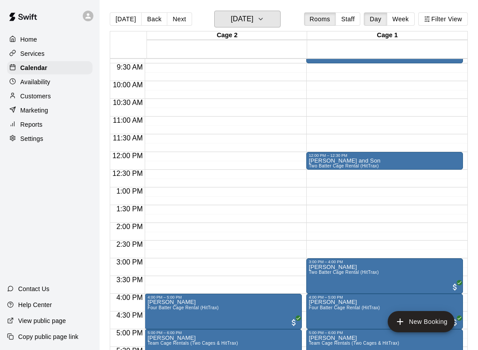
scroll to position [335, 0]
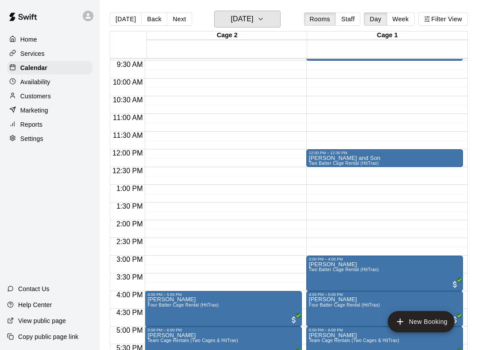
click at [253, 20] on h6 "Thursday Oct 09" at bounding box center [242, 19] width 23 height 12
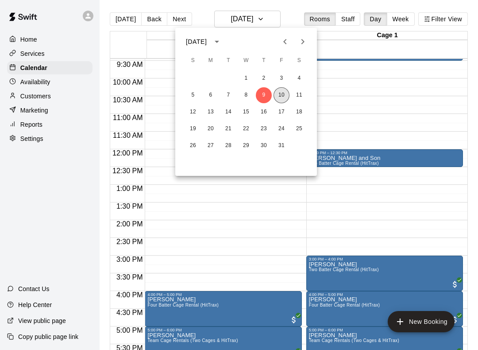
click at [283, 93] on button "10" at bounding box center [282, 95] width 16 height 16
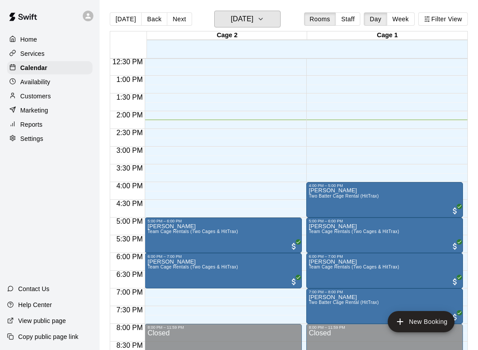
scroll to position [463, 0]
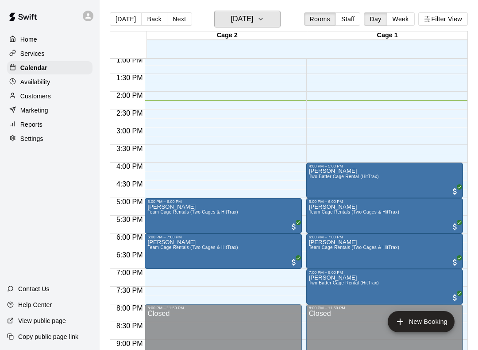
click at [270, 27] on button "[DATE]" at bounding box center [247, 19] width 66 height 17
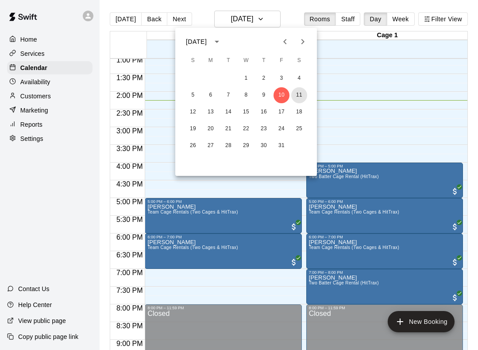
click at [304, 97] on button "11" at bounding box center [299, 95] width 16 height 16
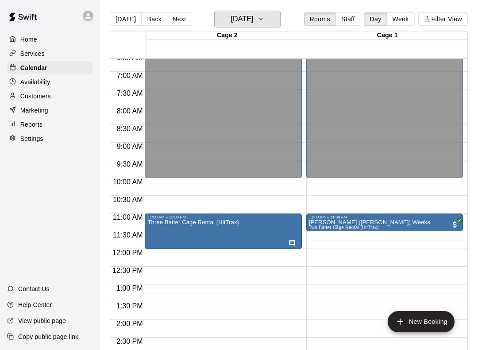
scroll to position [236, 0]
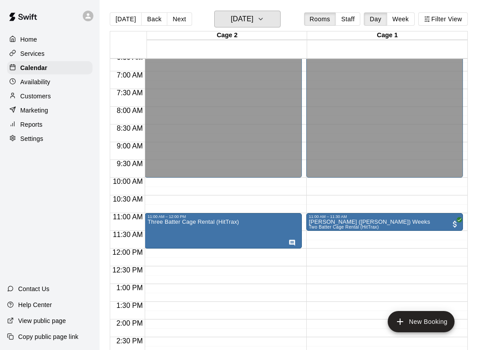
click at [272, 12] on button "[DATE]" at bounding box center [247, 19] width 66 height 17
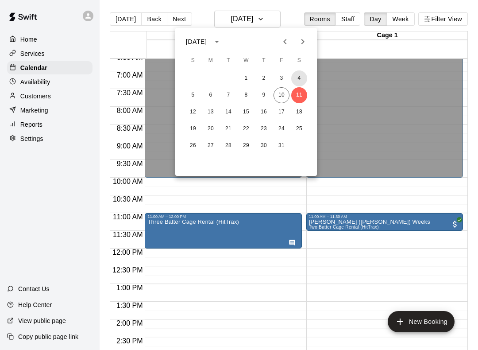
click at [302, 74] on button "4" at bounding box center [299, 78] width 16 height 16
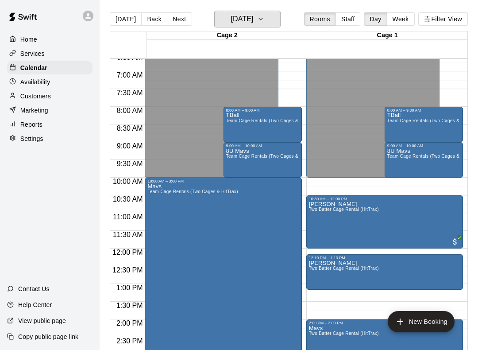
click at [253, 25] on h6 "Saturday Oct 04" at bounding box center [242, 19] width 23 height 12
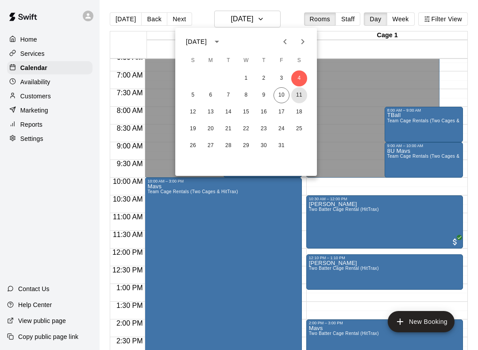
click at [301, 94] on button "11" at bounding box center [299, 95] width 16 height 16
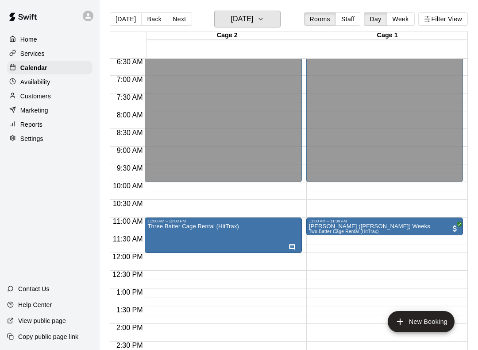
scroll to position [248, 0]
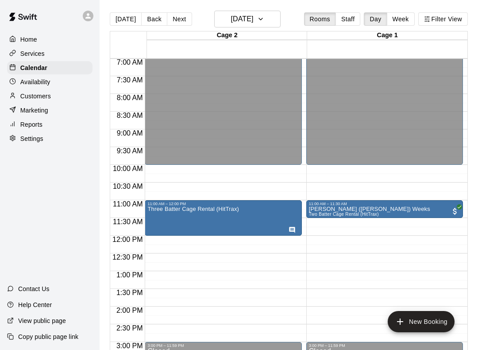
click at [422, 330] on button "New Booking" at bounding box center [421, 321] width 67 height 21
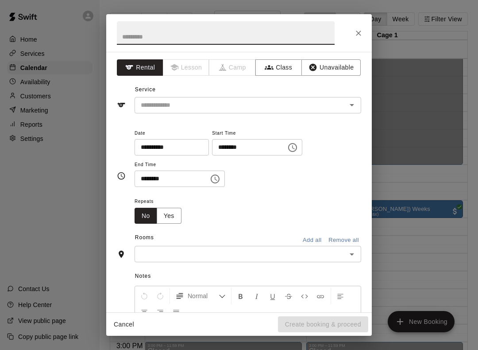
click at [225, 33] on input "text" at bounding box center [226, 32] width 218 height 23
type input "****"
click at [240, 107] on input "text" at bounding box center [234, 105] width 195 height 11
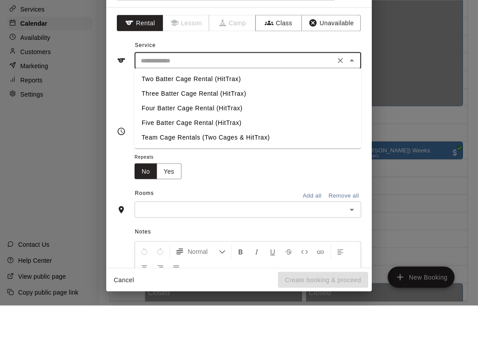
scroll to position [17, 0]
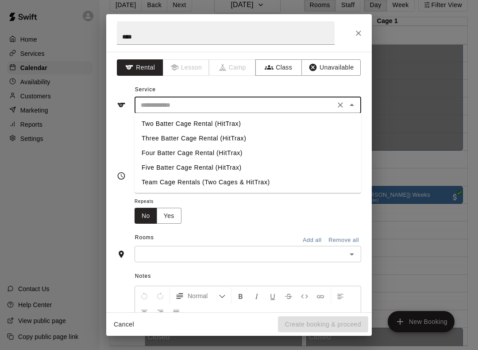
click at [204, 184] on li "Team Cage Rentals (Two Cages & HitTrax)" at bounding box center [248, 182] width 227 height 15
type input "**********"
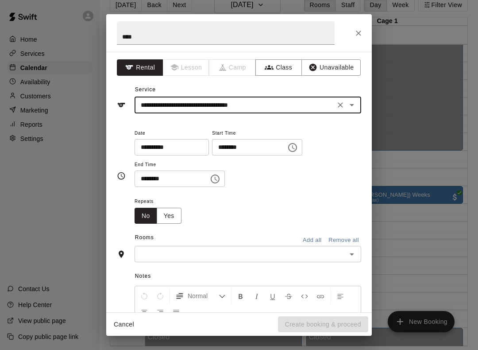
click at [288, 147] on icon "Choose time, selected time is 1:00 PM" at bounding box center [292, 147] width 9 height 9
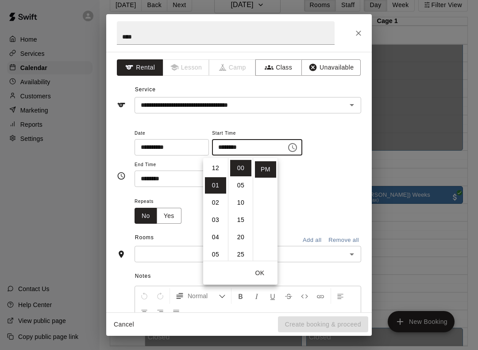
scroll to position [0, 0]
click at [217, 162] on li "12" at bounding box center [215, 168] width 21 height 16
type input "********"
click at [260, 271] on button "OK" at bounding box center [260, 273] width 28 height 16
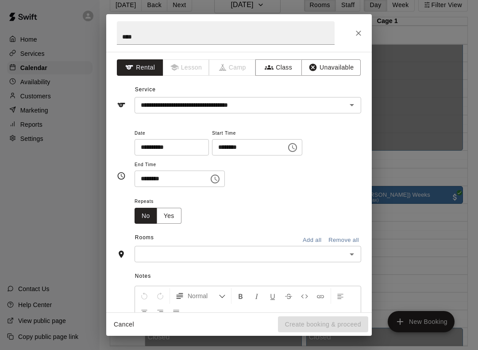
click at [210, 178] on icon "Choose time, selected time is 1:30 PM" at bounding box center [215, 179] width 11 height 11
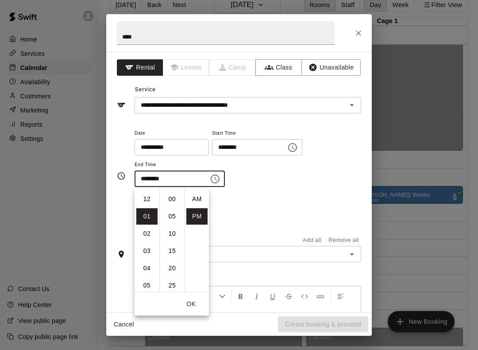
scroll to position [16, 0]
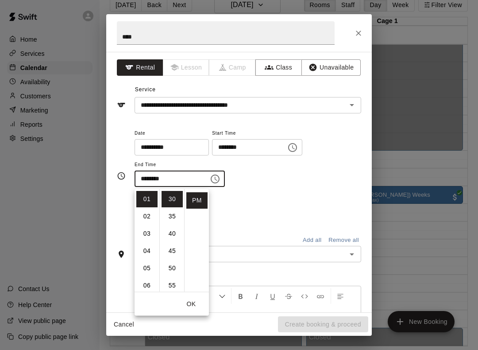
click at [147, 229] on li "03" at bounding box center [146, 233] width 21 height 16
click at [172, 192] on li "00" at bounding box center [172, 199] width 21 height 16
type input "********"
click at [197, 300] on button "OK" at bounding box center [191, 304] width 28 height 16
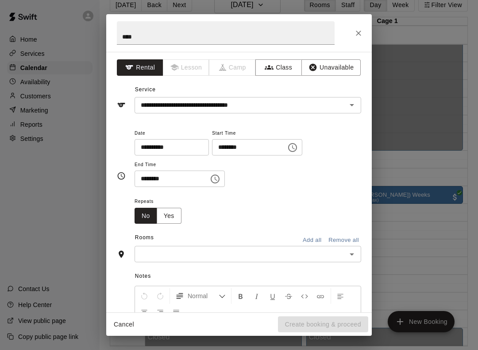
click at [343, 252] on input "text" at bounding box center [240, 253] width 207 height 11
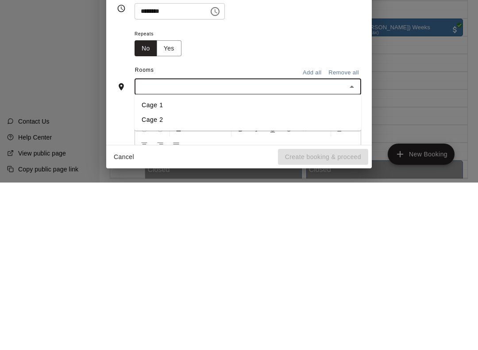
click at [311, 233] on button "Add all" at bounding box center [312, 240] width 28 height 14
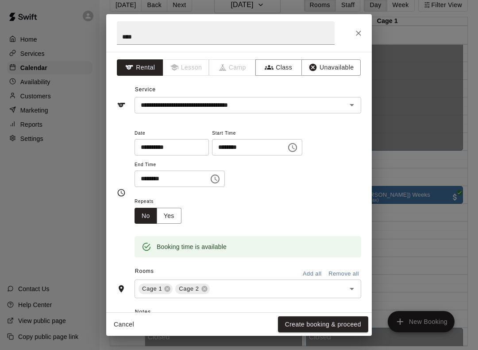
click at [348, 324] on button "Create booking & proceed" at bounding box center [323, 324] width 90 height 16
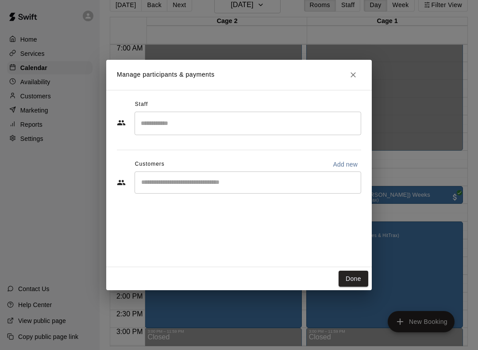
click at [357, 279] on button "Done" at bounding box center [354, 279] width 30 height 16
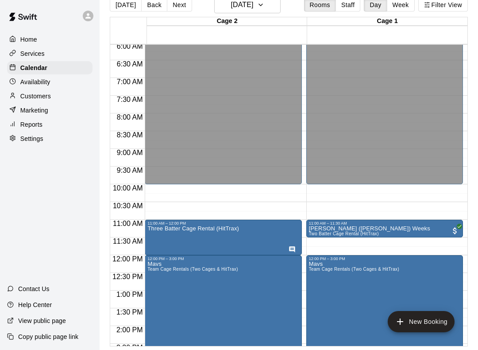
scroll to position [204, 0]
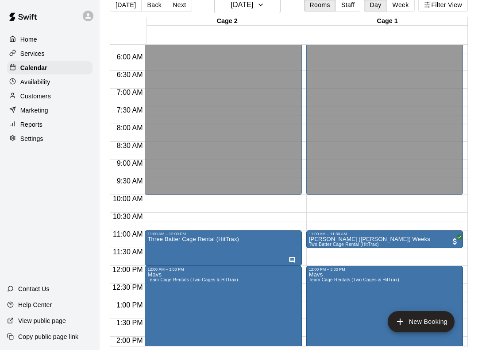
click at [425, 322] on button "New Booking" at bounding box center [421, 321] width 67 height 21
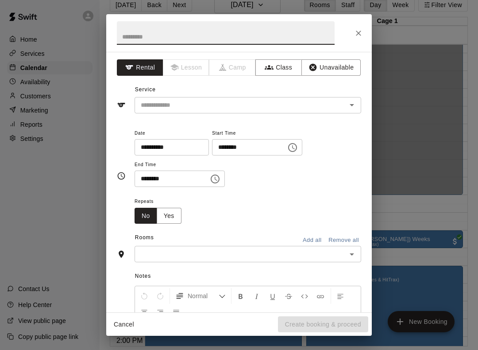
click at [229, 30] on input "text" at bounding box center [226, 32] width 218 height 23
type input "****"
click at [225, 105] on input "text" at bounding box center [234, 105] width 195 height 11
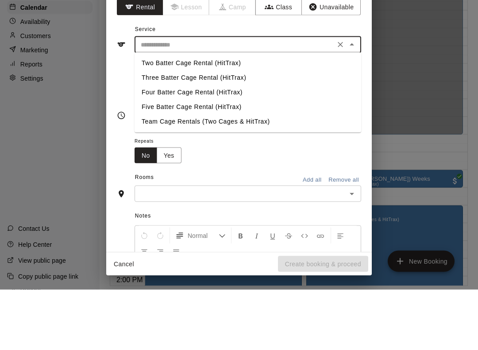
click at [202, 175] on li "Team Cage Rentals (Two Cages & HitTrax)" at bounding box center [248, 182] width 227 height 15
type input "**********"
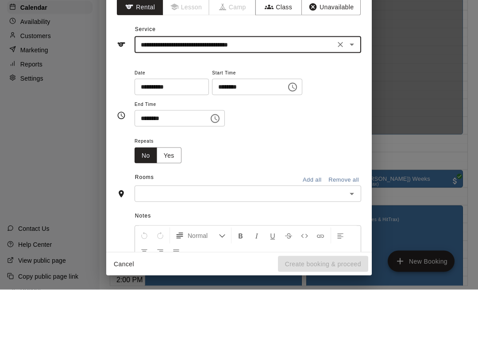
click at [287, 142] on icon "Choose time, selected time is 1:00 PM" at bounding box center [292, 147] width 11 height 11
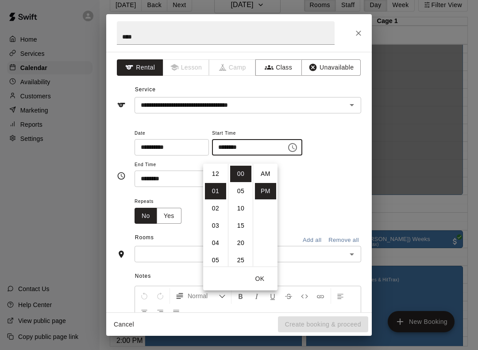
scroll to position [16, 0]
click at [222, 230] on li "08" at bounding box center [215, 235] width 21 height 16
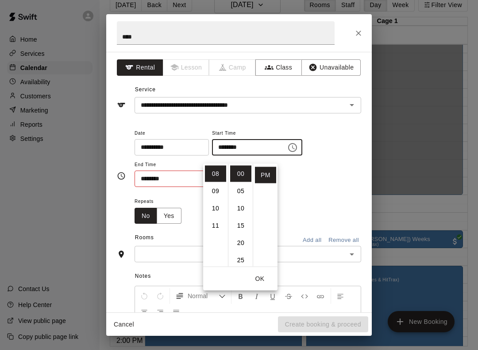
scroll to position [4, 0]
click at [269, 163] on li "AM" at bounding box center [265, 170] width 21 height 16
type input "********"
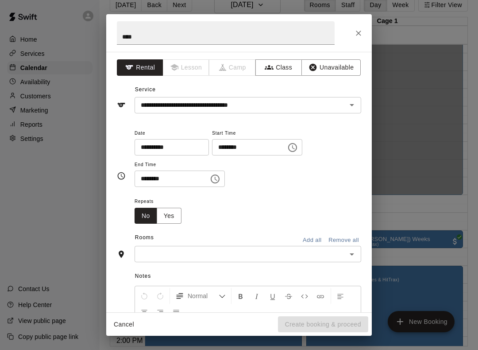
scroll to position [0, 0]
click at [438, 191] on div "**********" at bounding box center [239, 175] width 478 height 350
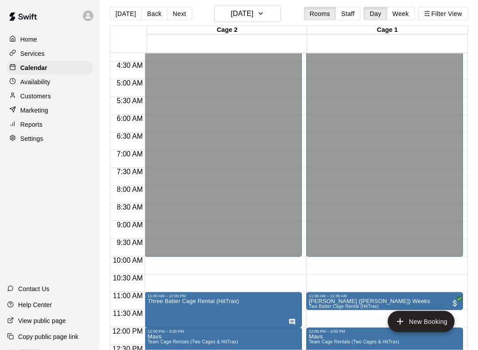
scroll to position [6, 0]
click at [431, 326] on button "New Booking" at bounding box center [421, 321] width 67 height 21
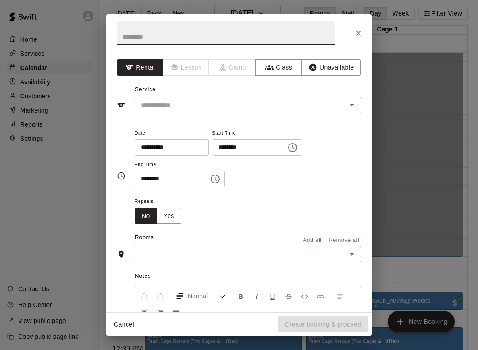
click at [213, 104] on input "text" at bounding box center [234, 105] width 195 height 11
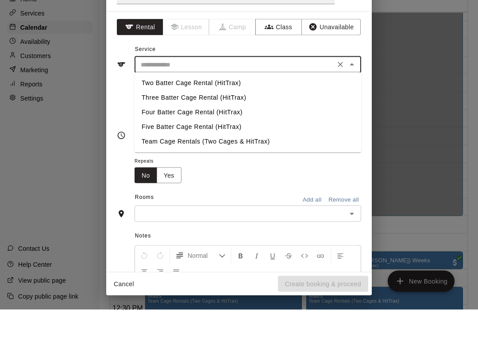
click at [216, 175] on li "Team Cage Rentals (Two Cages & HitTrax)" at bounding box center [248, 182] width 227 height 15
type input "**********"
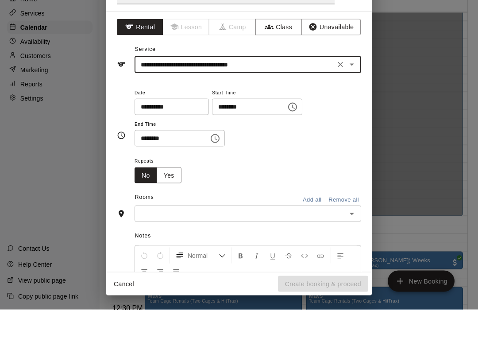
click at [284, 139] on button "Choose time, selected time is 1:00 PM" at bounding box center [293, 148] width 18 height 18
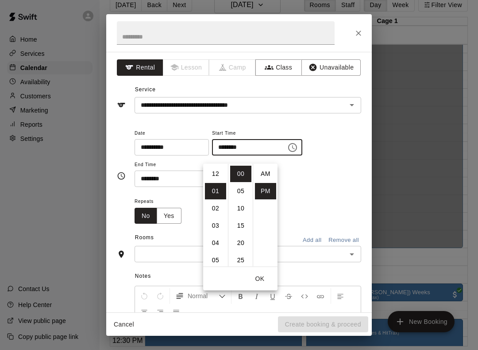
scroll to position [16, 0]
click at [217, 233] on li "08" at bounding box center [215, 240] width 21 height 16
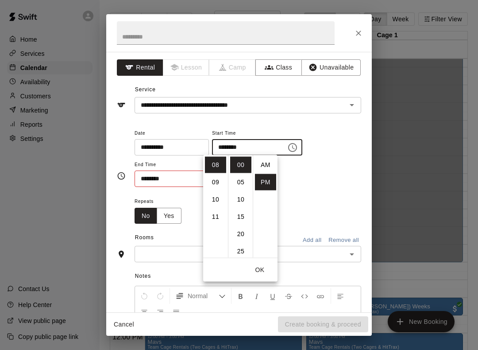
scroll to position [0, 0]
click at [266, 166] on li "AM" at bounding box center [265, 165] width 21 height 16
type input "********"
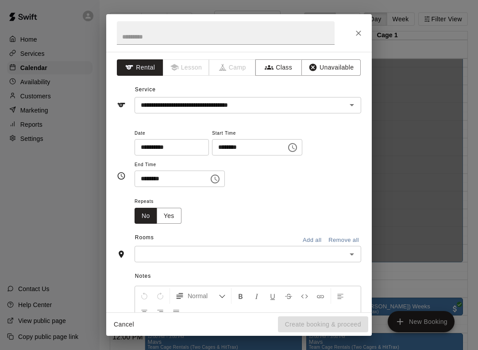
scroll to position [47, 0]
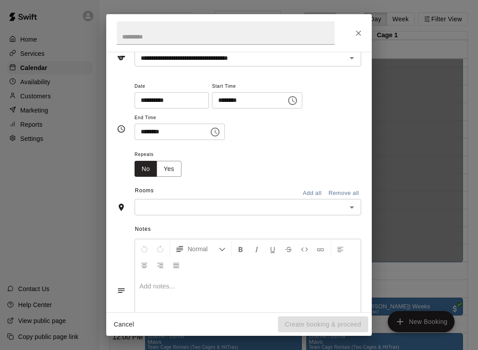
click at [210, 132] on icon "Choose time, selected time is 1:30 PM" at bounding box center [215, 132] width 11 height 11
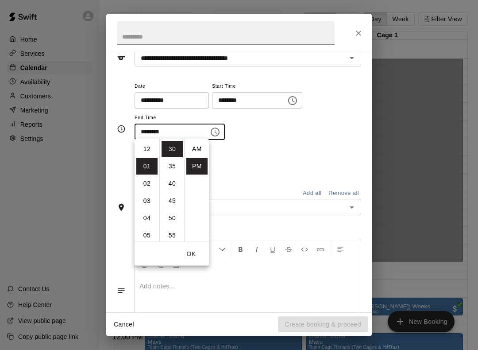
scroll to position [0, 0]
click at [197, 149] on li "AM" at bounding box center [196, 149] width 21 height 16
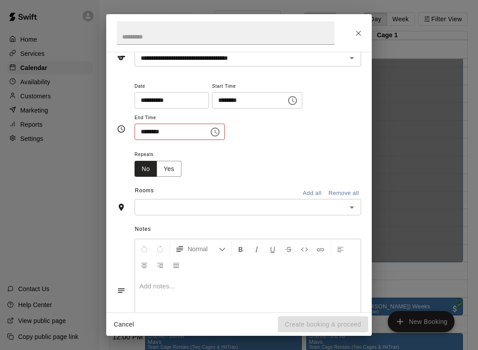
click at [211, 134] on icon "Choose time, selected time is 1:30 AM" at bounding box center [215, 132] width 11 height 11
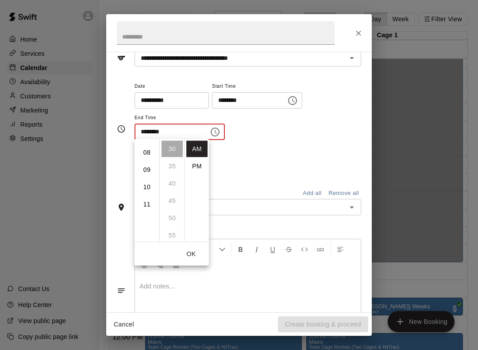
scroll to position [142, 0]
click at [156, 211] on ul "12 01 02 03 04 05 06 07 08 09 10 11" at bounding box center [147, 190] width 25 height 103
click at [149, 196] on li "11" at bounding box center [146, 197] width 21 height 16
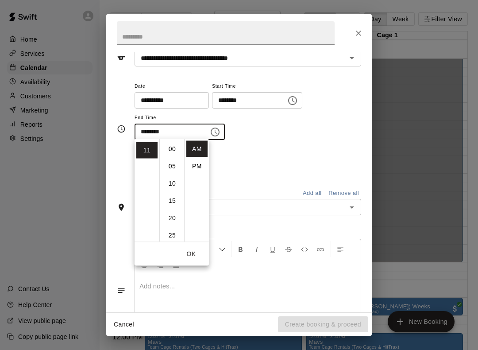
scroll to position [0, 0]
click at [174, 145] on li "00" at bounding box center [172, 149] width 21 height 16
type input "********"
click at [198, 255] on button "OK" at bounding box center [191, 254] width 28 height 16
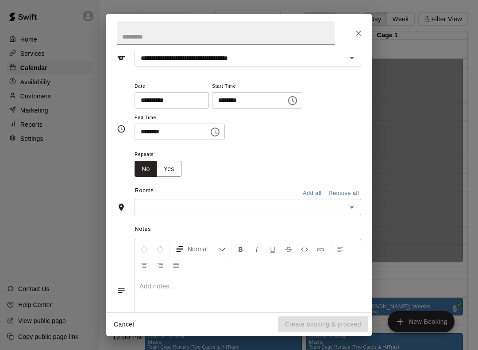
click at [244, 204] on input "text" at bounding box center [240, 207] width 207 height 11
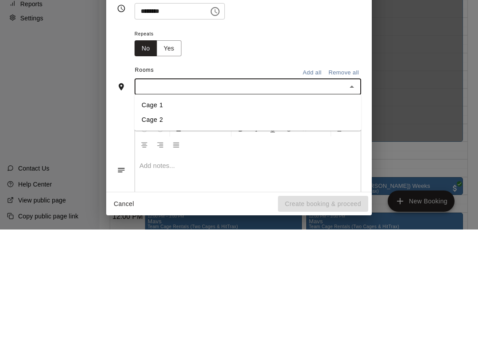
click at [310, 186] on button "Add all" at bounding box center [312, 193] width 28 height 14
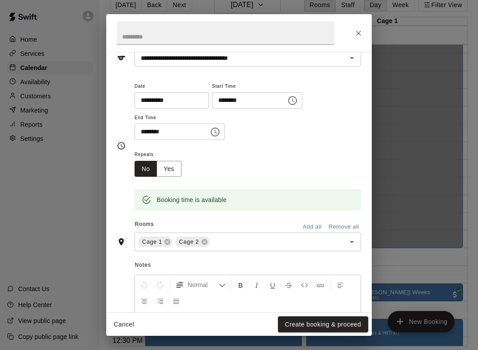
click at [342, 324] on button "Create booking & proceed" at bounding box center [323, 324] width 90 height 16
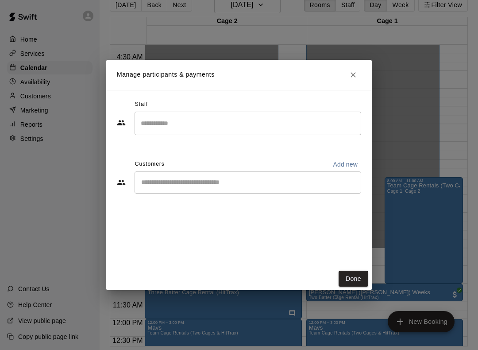
click at [357, 272] on button "Done" at bounding box center [354, 279] width 30 height 16
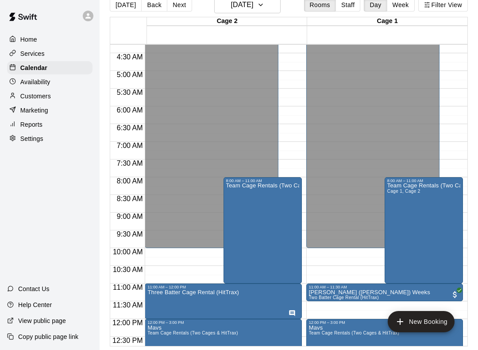
click at [227, 192] on div at bounding box center [239, 175] width 478 height 350
click at [236, 180] on icon "edit" at bounding box center [236, 184] width 11 height 11
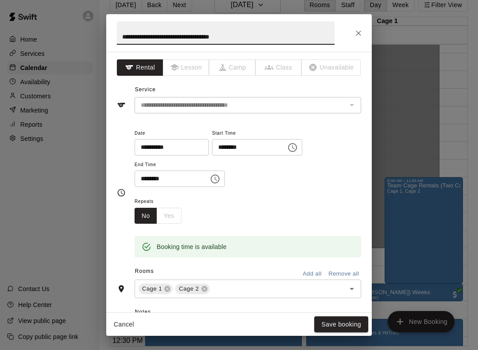
click at [273, 43] on input "**********" at bounding box center [226, 32] width 218 height 23
type input "****"
click at [353, 325] on button "Save booking" at bounding box center [341, 324] width 54 height 16
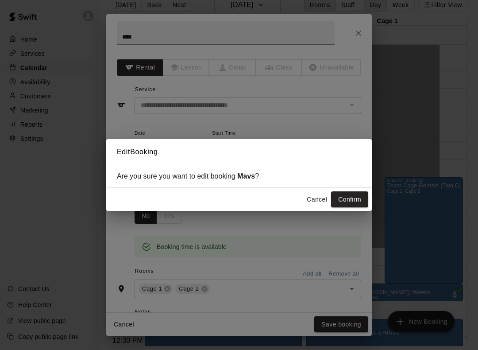
click at [359, 197] on button "Confirm" at bounding box center [349, 199] width 37 height 16
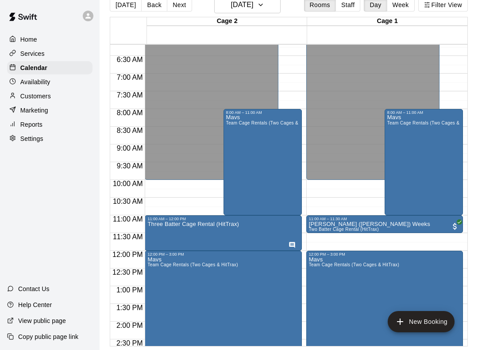
scroll to position [221, 0]
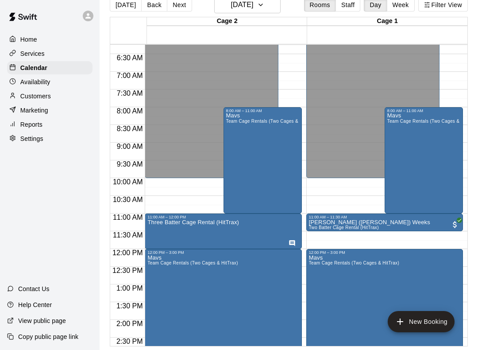
click at [155, 218] on icon "edit" at bounding box center [158, 220] width 11 height 11
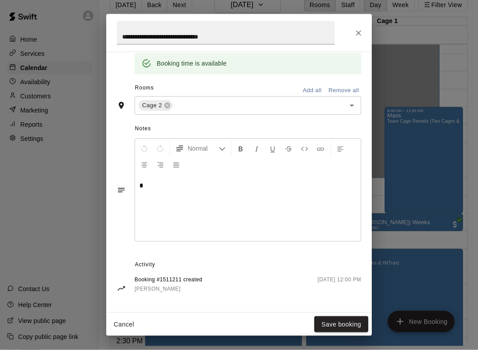
scroll to position [20, 0]
click at [353, 31] on button "Close" at bounding box center [359, 33] width 16 height 16
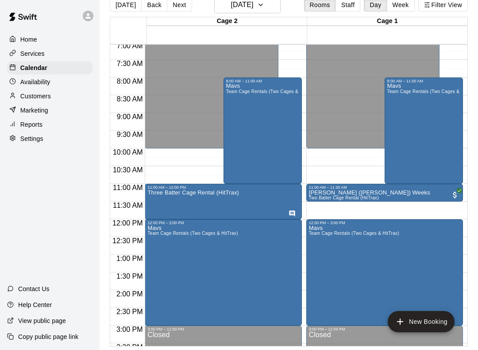
scroll to position [255, 0]
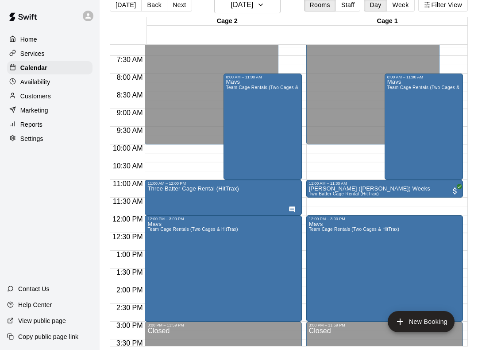
click at [289, 206] on icon "Has notes" at bounding box center [292, 209] width 7 height 7
click at [291, 206] on button "edit" at bounding box center [299, 210] width 18 height 18
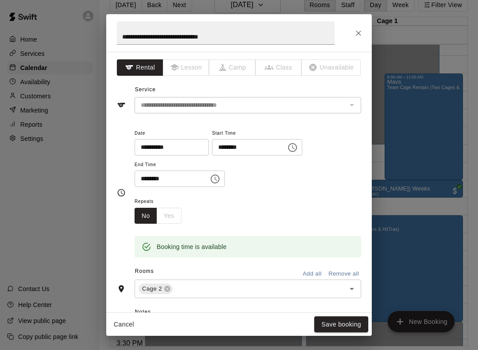
scroll to position [0, 0]
click at [451, 170] on div "**********" at bounding box center [239, 175] width 478 height 350
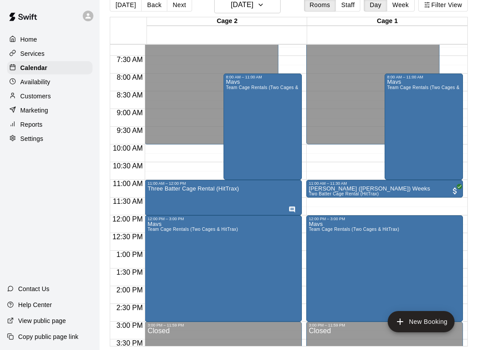
click at [198, 194] on div at bounding box center [239, 175] width 478 height 350
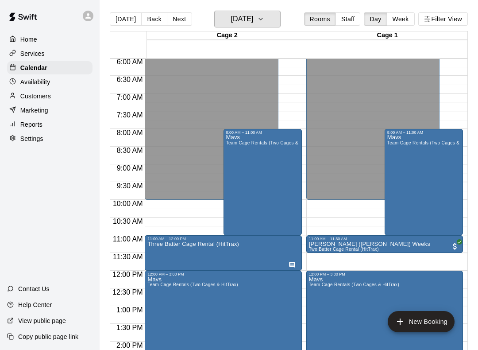
click at [231, 22] on h6 "[DATE]" at bounding box center [242, 19] width 23 height 12
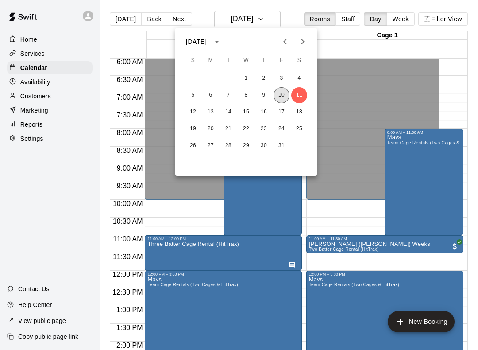
click at [280, 94] on button "10" at bounding box center [282, 95] width 16 height 16
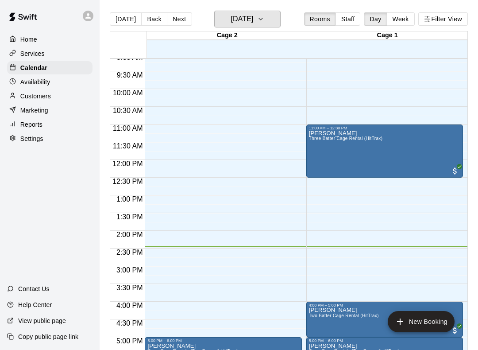
scroll to position [324, 0]
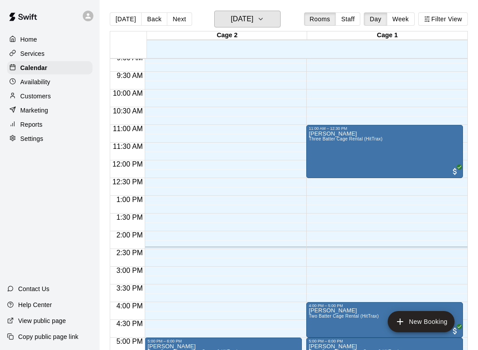
click at [253, 23] on h6 "[DATE]" at bounding box center [242, 19] width 23 height 12
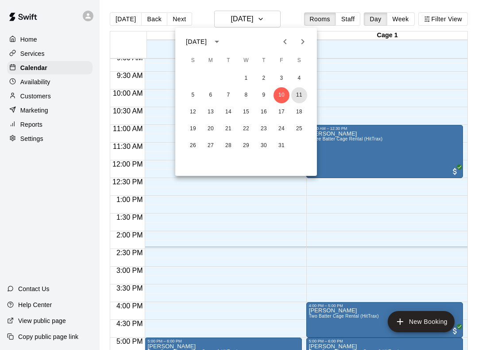
click at [306, 97] on button "11" at bounding box center [299, 95] width 16 height 16
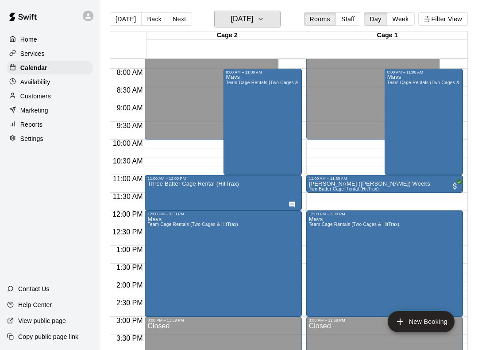
scroll to position [272, 0]
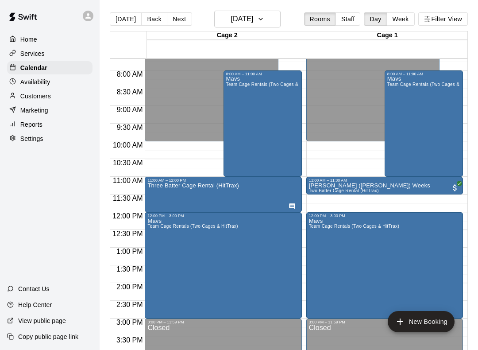
click at [235, 191] on div "Three Batter Cage Rental (HitTrax)" at bounding box center [193, 357] width 92 height 350
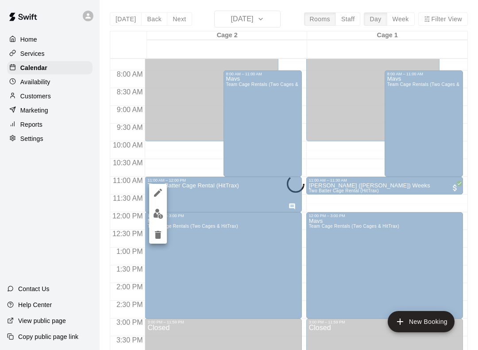
click at [364, 136] on div at bounding box center [239, 175] width 478 height 350
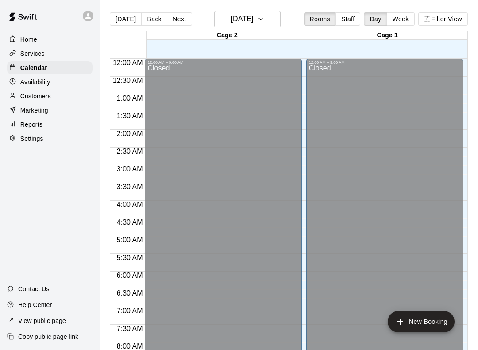
scroll to position [514, 0]
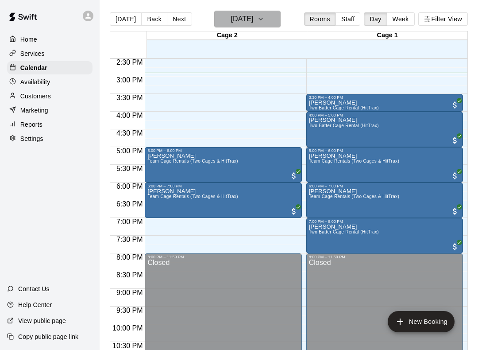
click at [264, 16] on icon "button" at bounding box center [260, 19] width 7 height 11
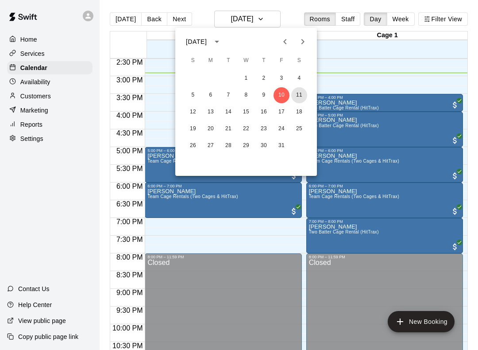
click at [302, 98] on button "11" at bounding box center [299, 95] width 16 height 16
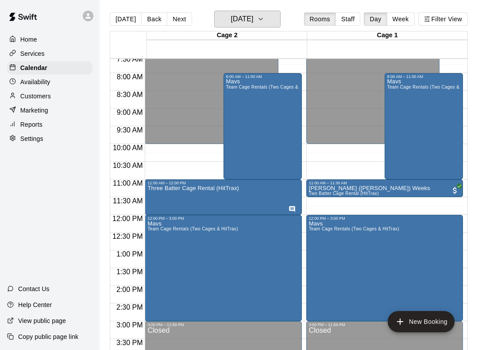
scroll to position [268, 0]
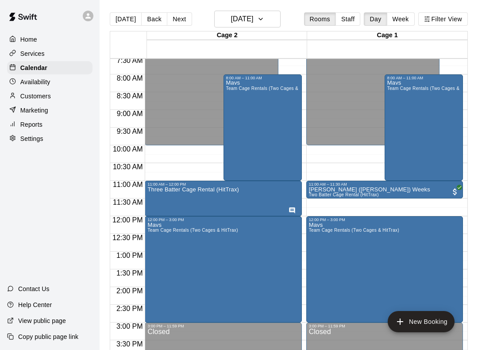
click at [270, 27] on button "[DATE]" at bounding box center [247, 19] width 66 height 17
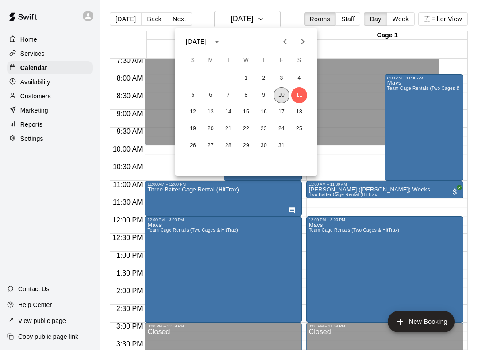
click at [279, 94] on button "10" at bounding box center [282, 95] width 16 height 16
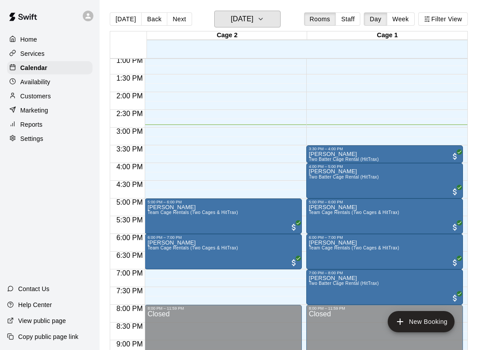
scroll to position [450, 0]
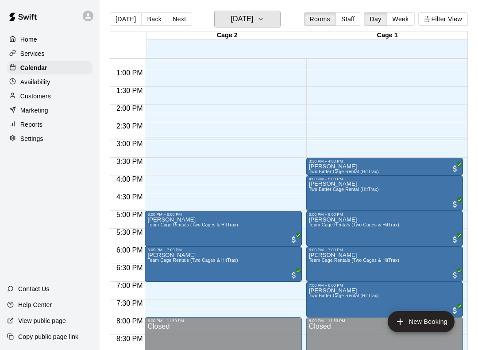
click at [265, 14] on button "[DATE]" at bounding box center [247, 19] width 66 height 17
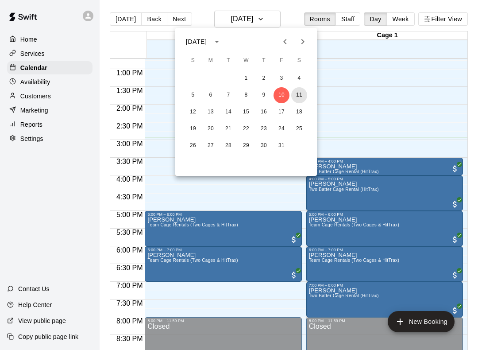
click at [302, 94] on button "11" at bounding box center [299, 95] width 16 height 16
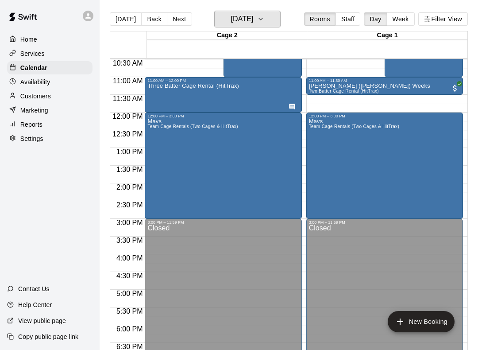
scroll to position [358, 0]
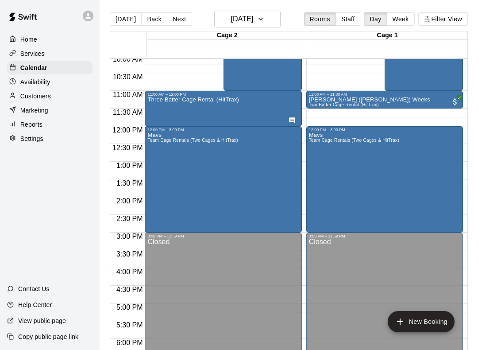
click at [261, 5] on main "[DATE] Back [DATE][DATE] Rooms Staff Day Week Filter View Cage 2 11 Sat Cage 1 …" at bounding box center [289, 182] width 379 height 364
click at [253, 22] on h6 "[DATE]" at bounding box center [242, 19] width 23 height 12
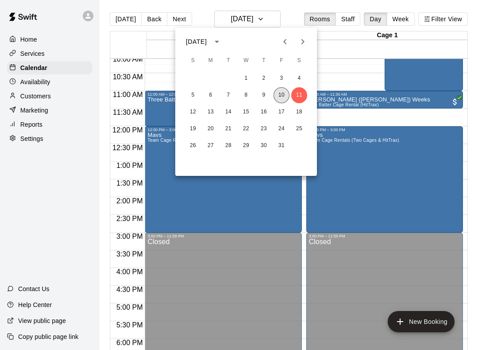
click at [284, 94] on button "10" at bounding box center [282, 95] width 16 height 16
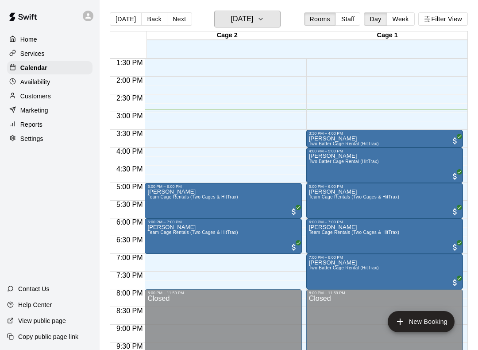
scroll to position [479, 0]
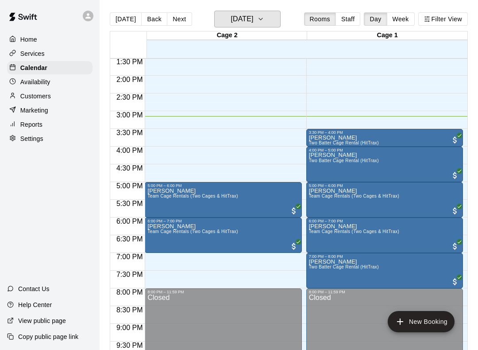
click at [264, 23] on button "[DATE]" at bounding box center [247, 19] width 66 height 17
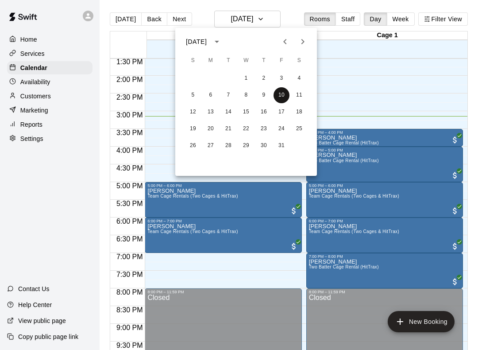
click at [282, 103] on button "10" at bounding box center [282, 95] width 16 height 16
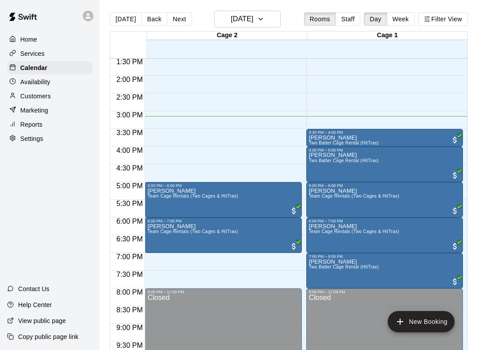
click at [435, 315] on button "New Booking" at bounding box center [421, 321] width 67 height 21
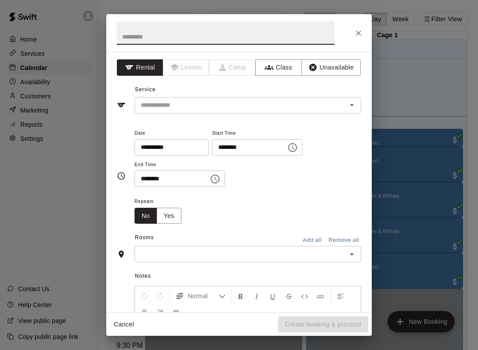
click at [253, 146] on input "********" at bounding box center [246, 147] width 68 height 16
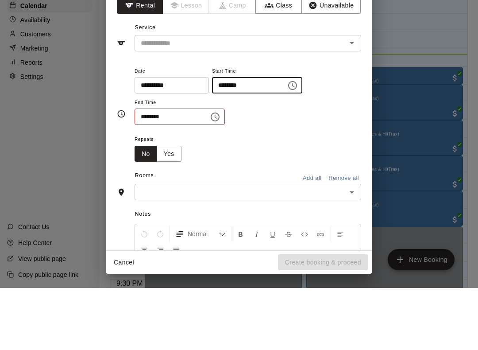
type input "********"
click at [177, 171] on input "********" at bounding box center [169, 179] width 68 height 16
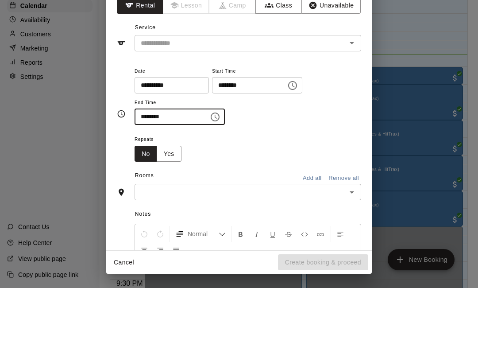
type input "********"
click at [298, 196] on div "Repeats No Yes" at bounding box center [248, 210] width 227 height 28
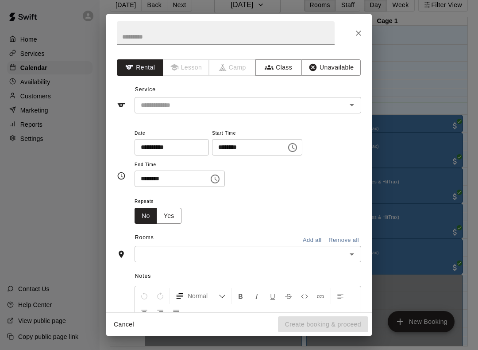
click at [215, 253] on input "text" at bounding box center [240, 253] width 207 height 11
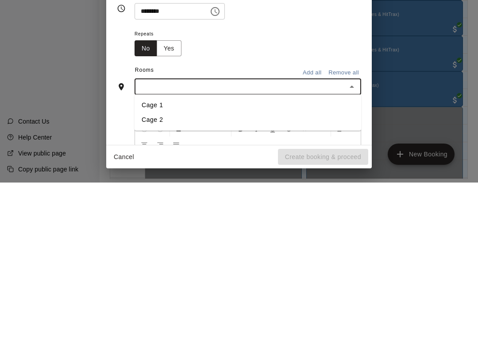
click at [213, 265] on li "Cage 1" at bounding box center [248, 272] width 227 height 15
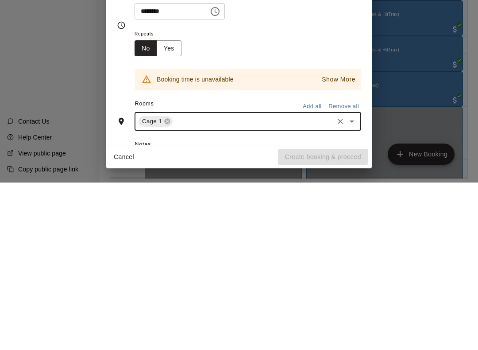
click at [353, 283] on icon "Open" at bounding box center [352, 288] width 11 height 11
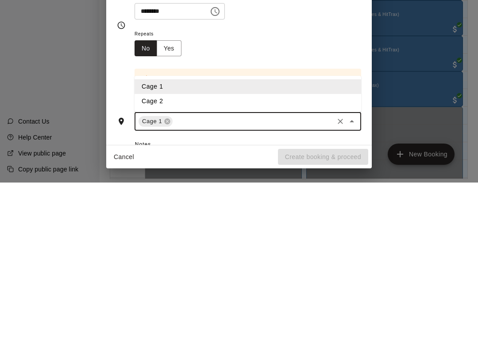
click at [190, 261] on li "Cage 2" at bounding box center [248, 268] width 227 height 15
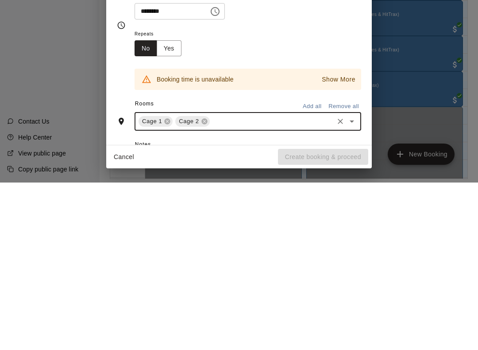
click at [165, 285] on icon at bounding box center [167, 288] width 7 height 7
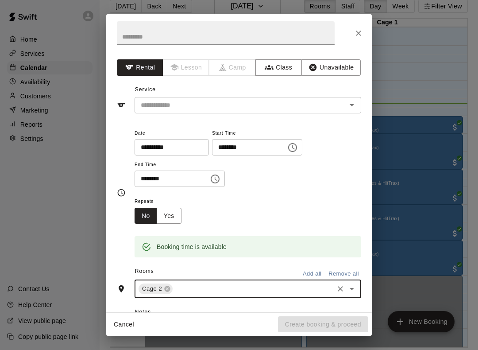
scroll to position [0, 0]
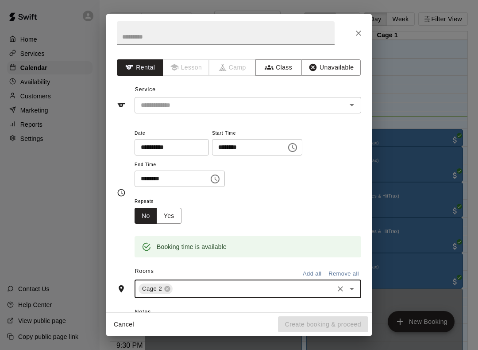
click at [178, 106] on input "text" at bounding box center [234, 105] width 195 height 11
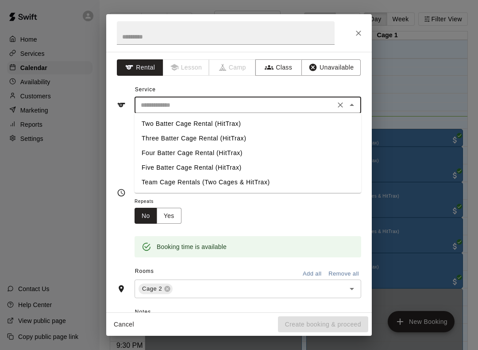
click at [197, 121] on li "Two Batter Cage Rental (HitTrax)" at bounding box center [248, 123] width 227 height 15
type input "**********"
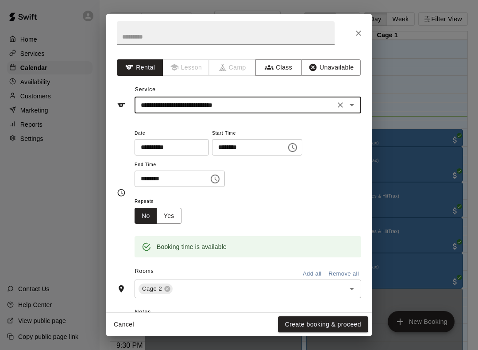
click at [332, 147] on div "**********" at bounding box center [248, 158] width 227 height 60
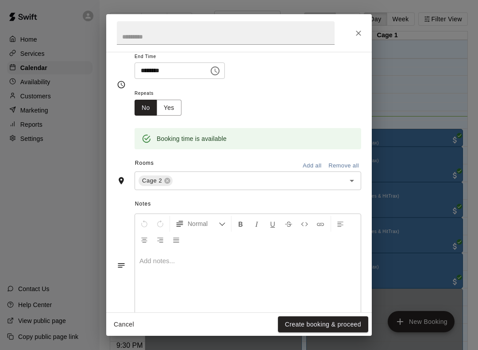
scroll to position [108, 0]
click at [342, 322] on button "Create booking & proceed" at bounding box center [323, 324] width 90 height 16
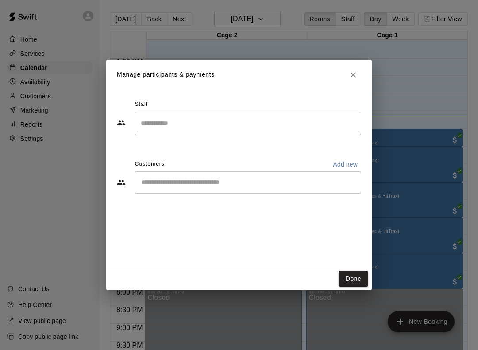
click at [217, 121] on input "Search staff" at bounding box center [248, 124] width 219 height 16
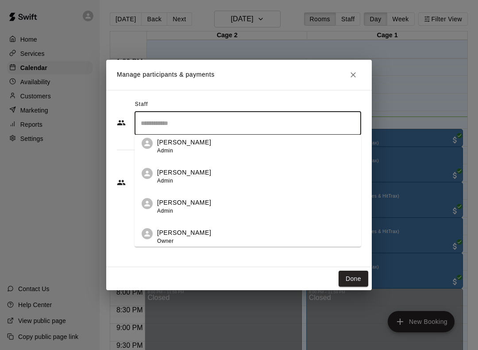
scroll to position [6, 0]
click at [194, 149] on div "[PERSON_NAME] Admin" at bounding box center [184, 146] width 54 height 17
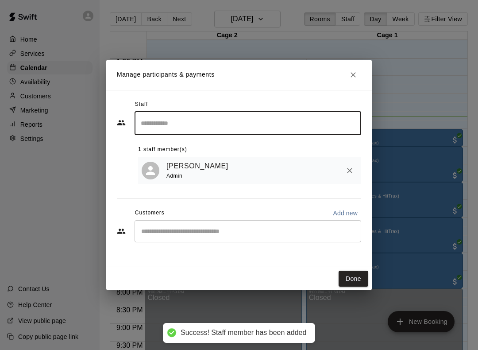
click at [212, 231] on input "Start typing to search customers..." at bounding box center [248, 231] width 219 height 9
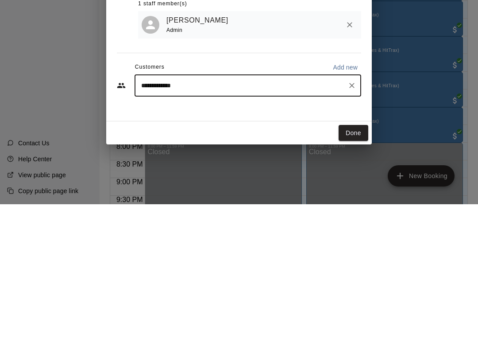
type input "**********"
click at [360, 271] on button "Done" at bounding box center [354, 279] width 30 height 16
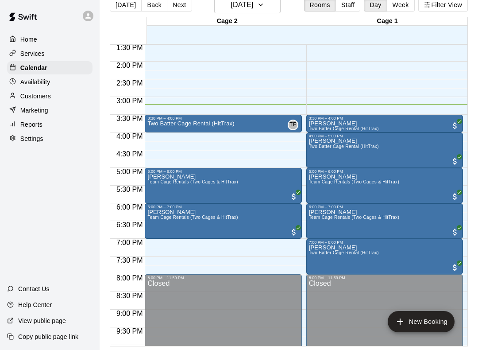
click at [426, 120] on div "[PERSON_NAME] Two Batter Cage Rental (HitTrax)" at bounding box center [384, 295] width 151 height 350
click at [424, 76] on div at bounding box center [239, 175] width 478 height 350
